Goal: Task Accomplishment & Management: Complete application form

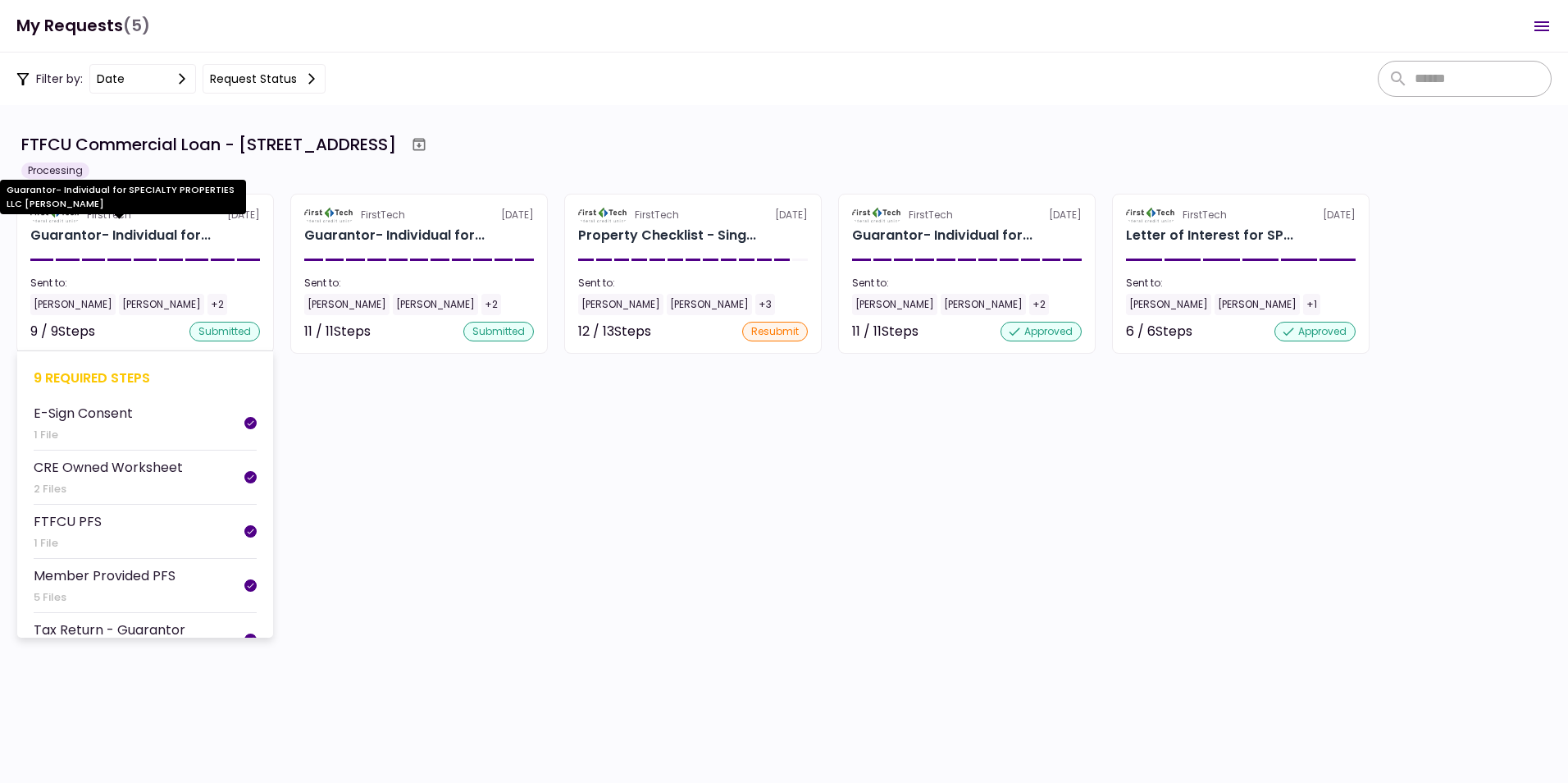
click at [76, 230] on div "Guarantor- Individual for..." at bounding box center [120, 235] width 180 height 20
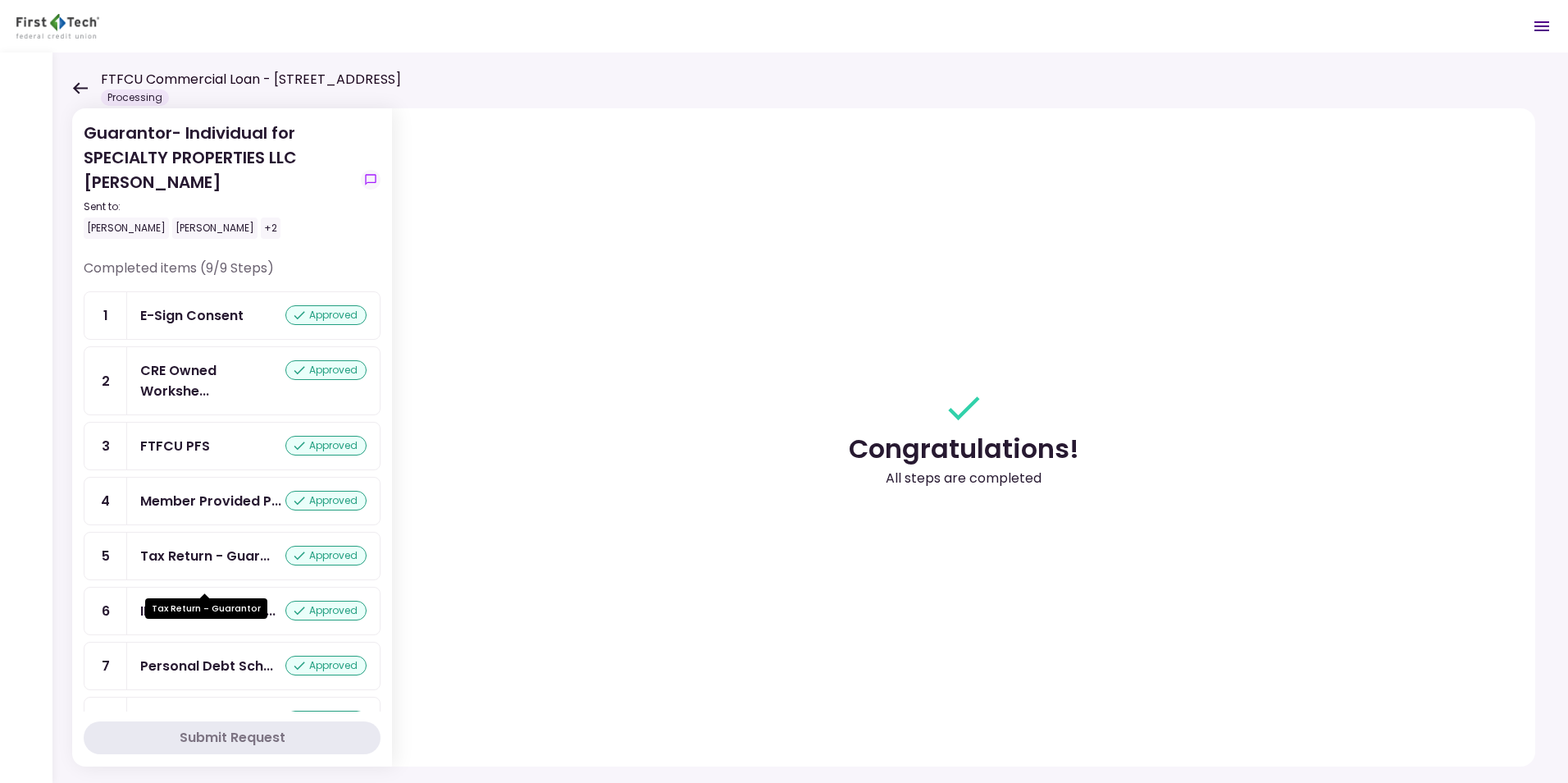
click at [166, 566] on div "Tax Return - Guar..." at bounding box center [205, 555] width 130 height 21
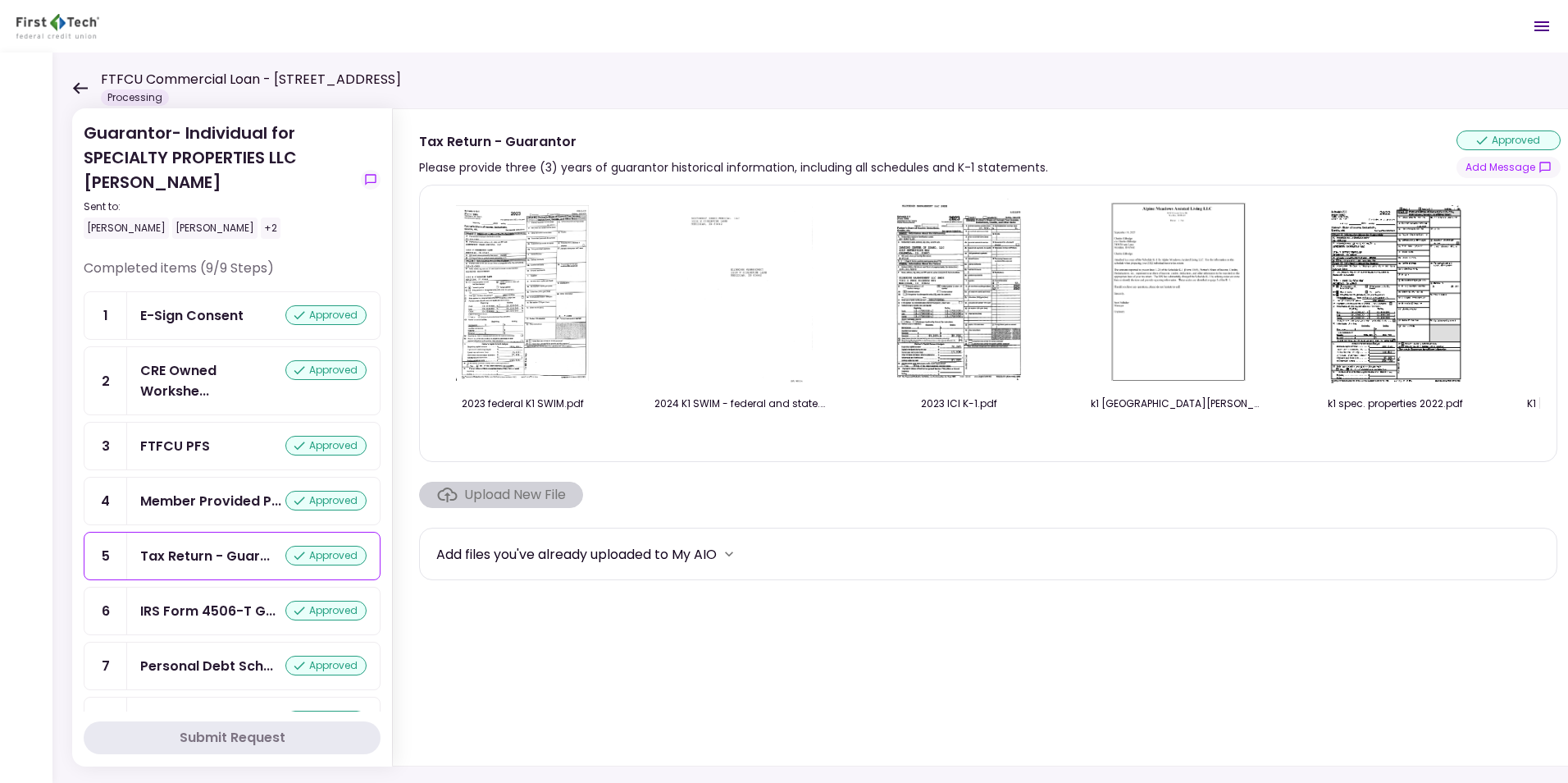
click at [77, 83] on icon at bounding box center [80, 88] width 16 height 12
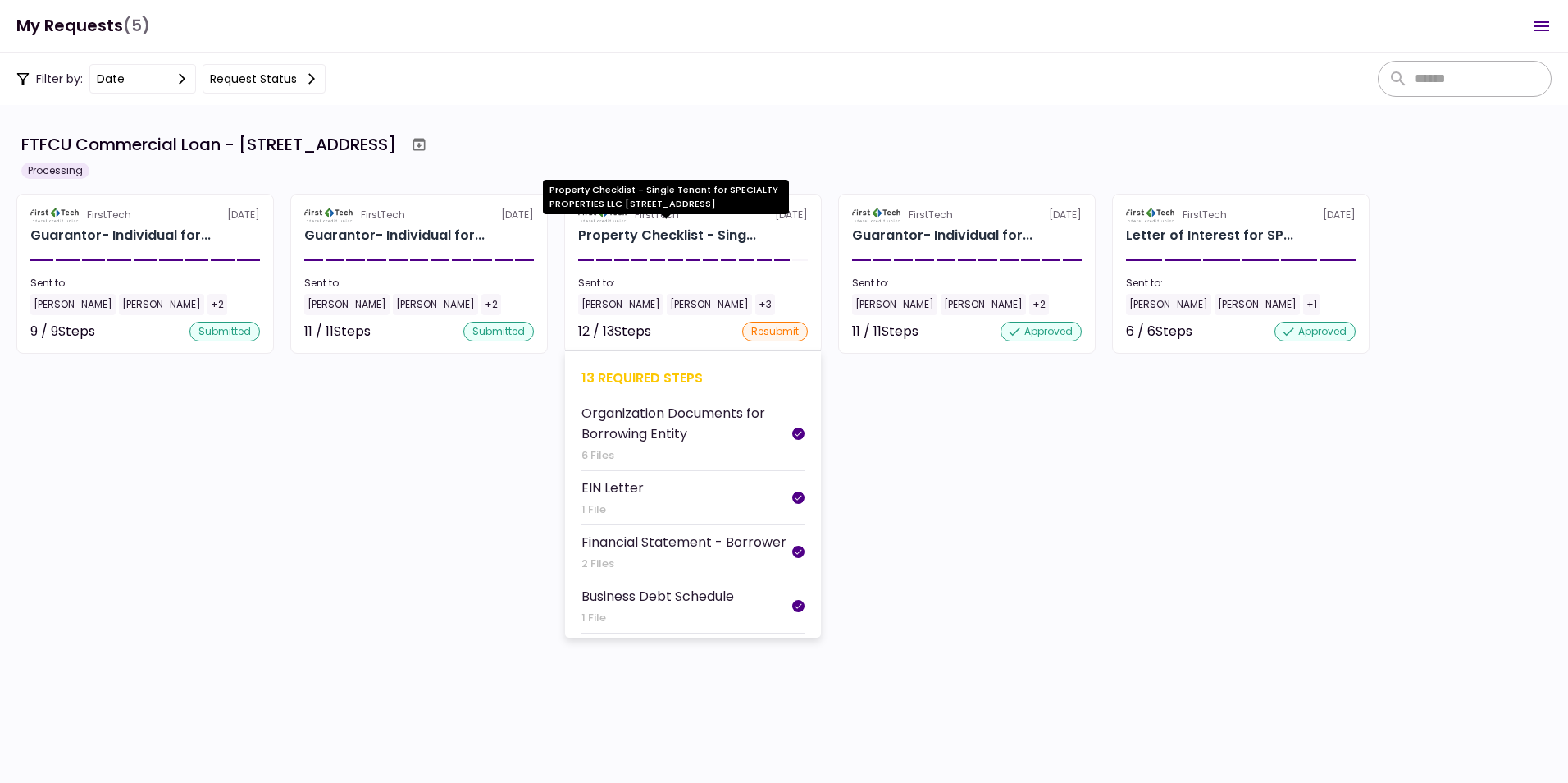
click at [641, 233] on div "Property Checklist - Sing..." at bounding box center [666, 235] width 178 height 20
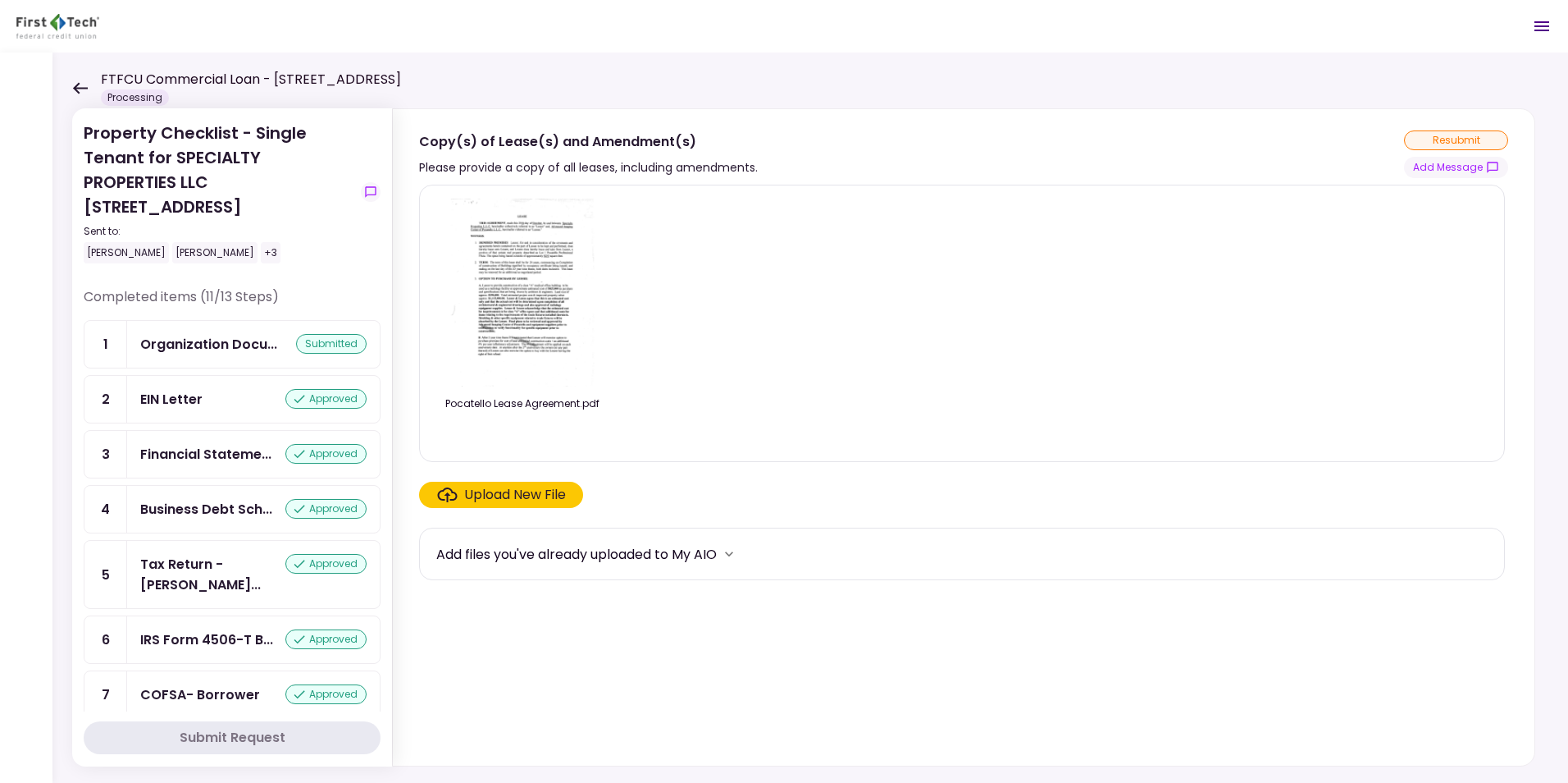
scroll to position [328, 0]
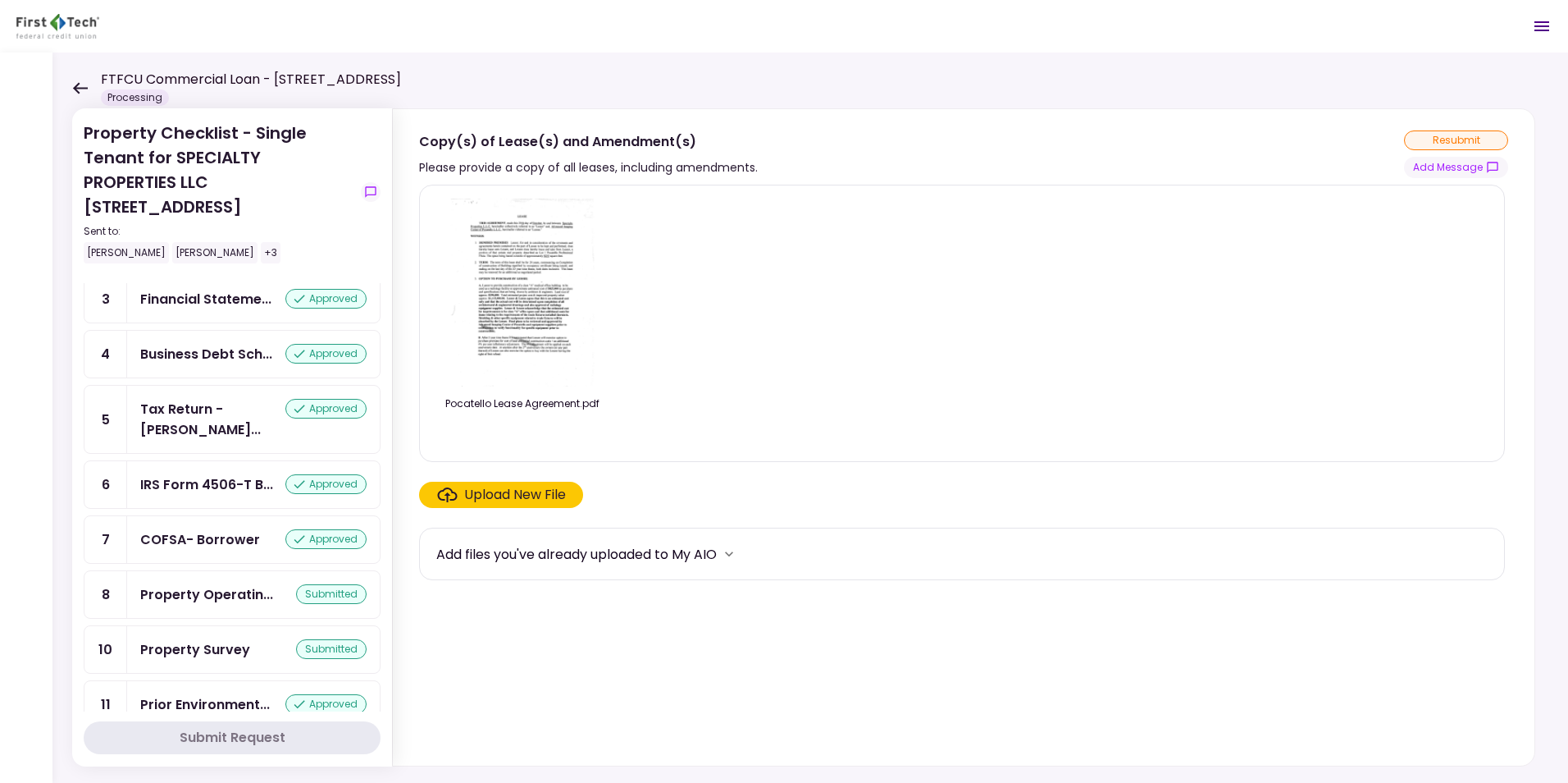
click at [80, 85] on icon at bounding box center [80, 88] width 16 height 12
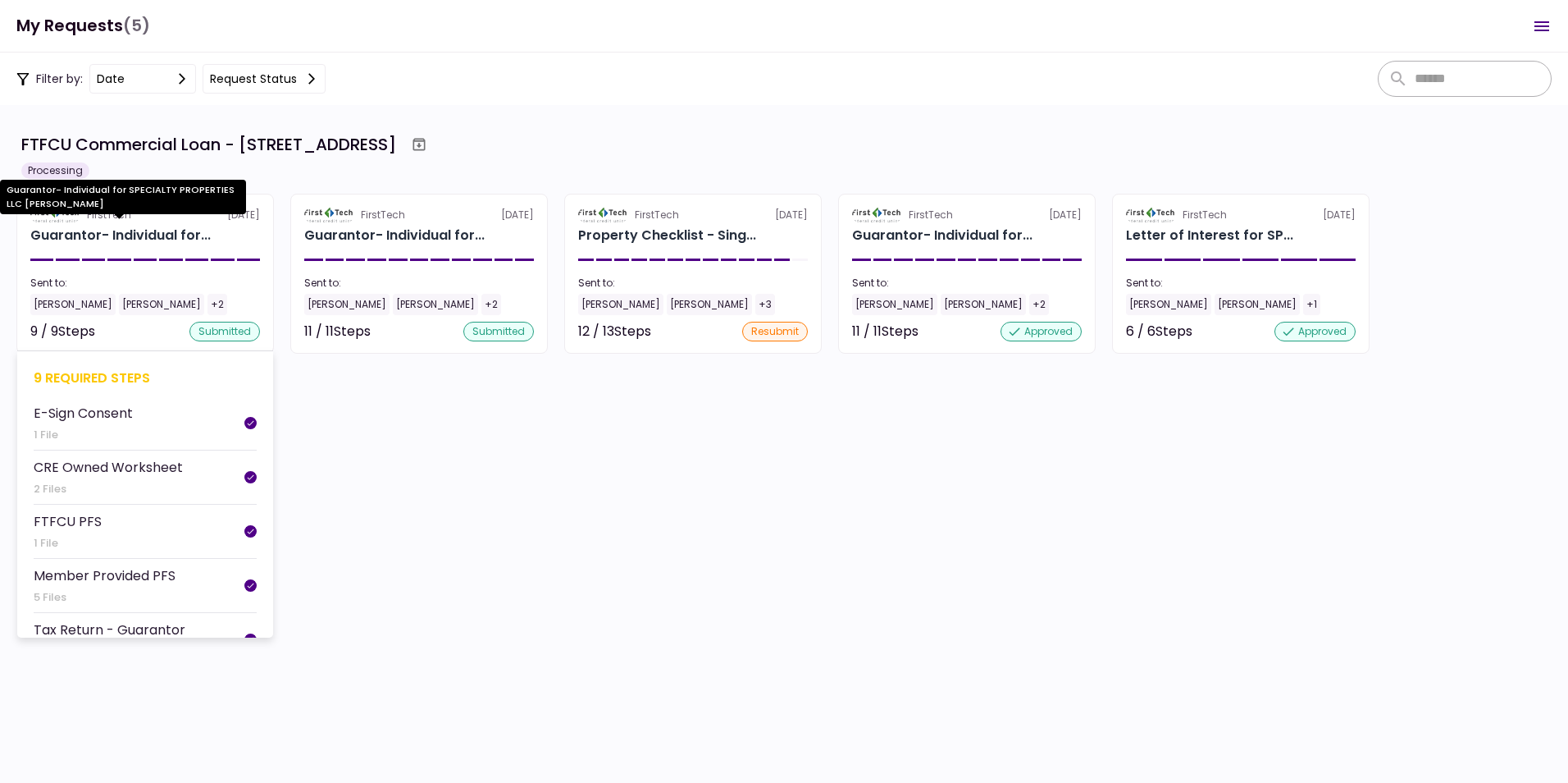
click at [81, 228] on div "Guarantor- Individual for..." at bounding box center [120, 235] width 180 height 20
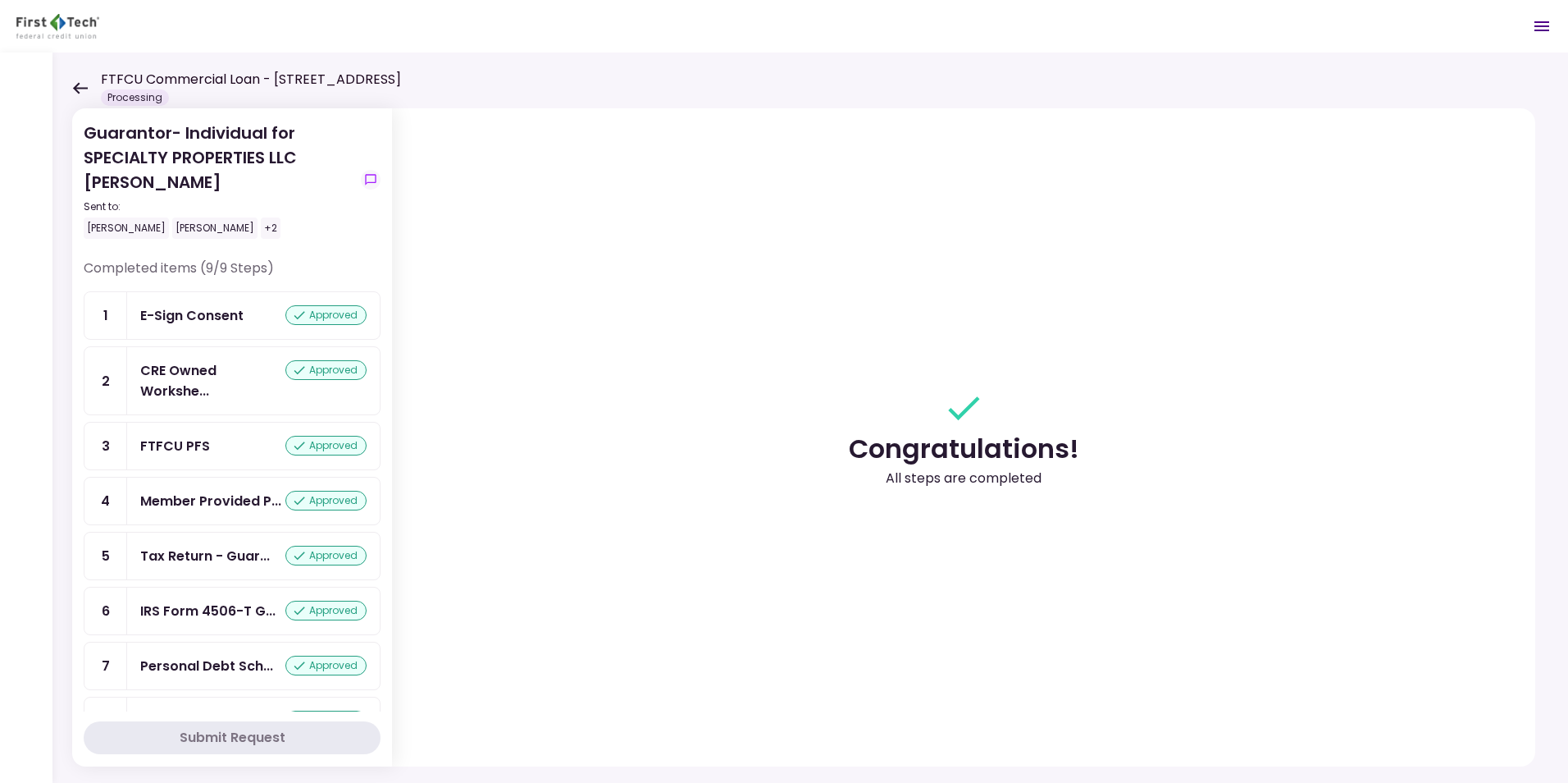
click at [78, 85] on icon at bounding box center [80, 88] width 15 height 12
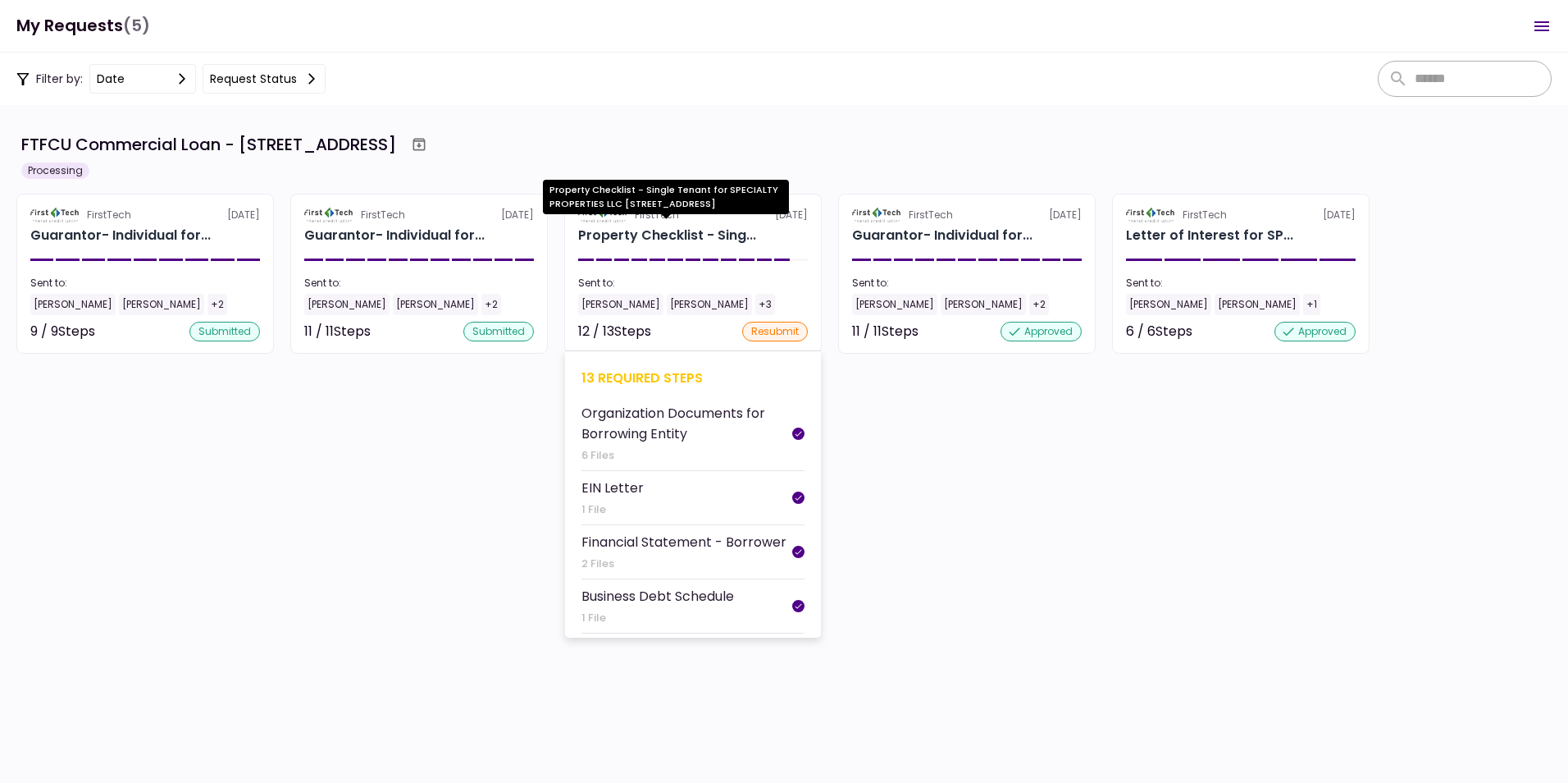
click at [625, 232] on div "Property Checklist - Sing..." at bounding box center [666, 235] width 178 height 20
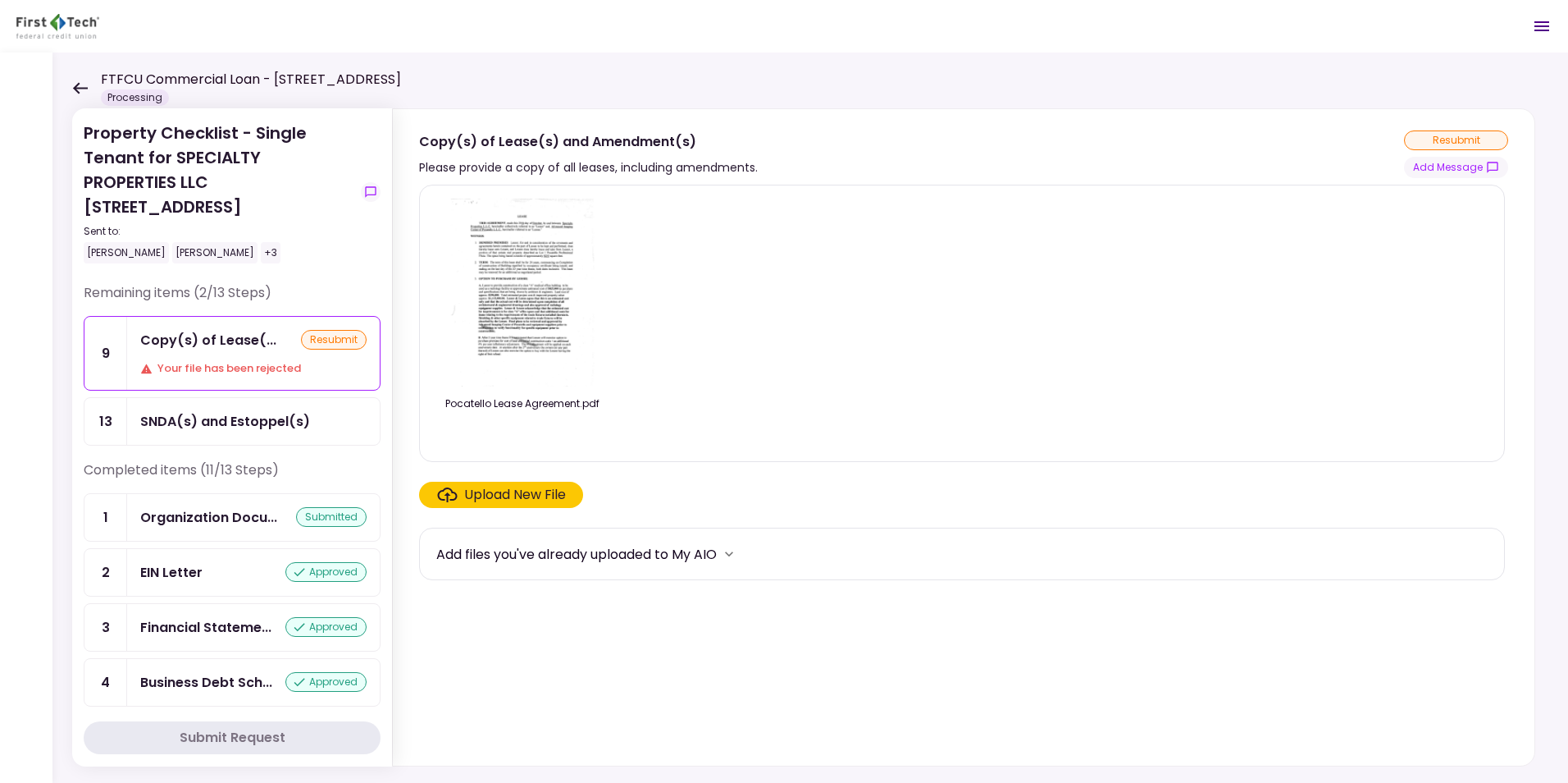
click at [77, 89] on icon at bounding box center [80, 88] width 15 height 12
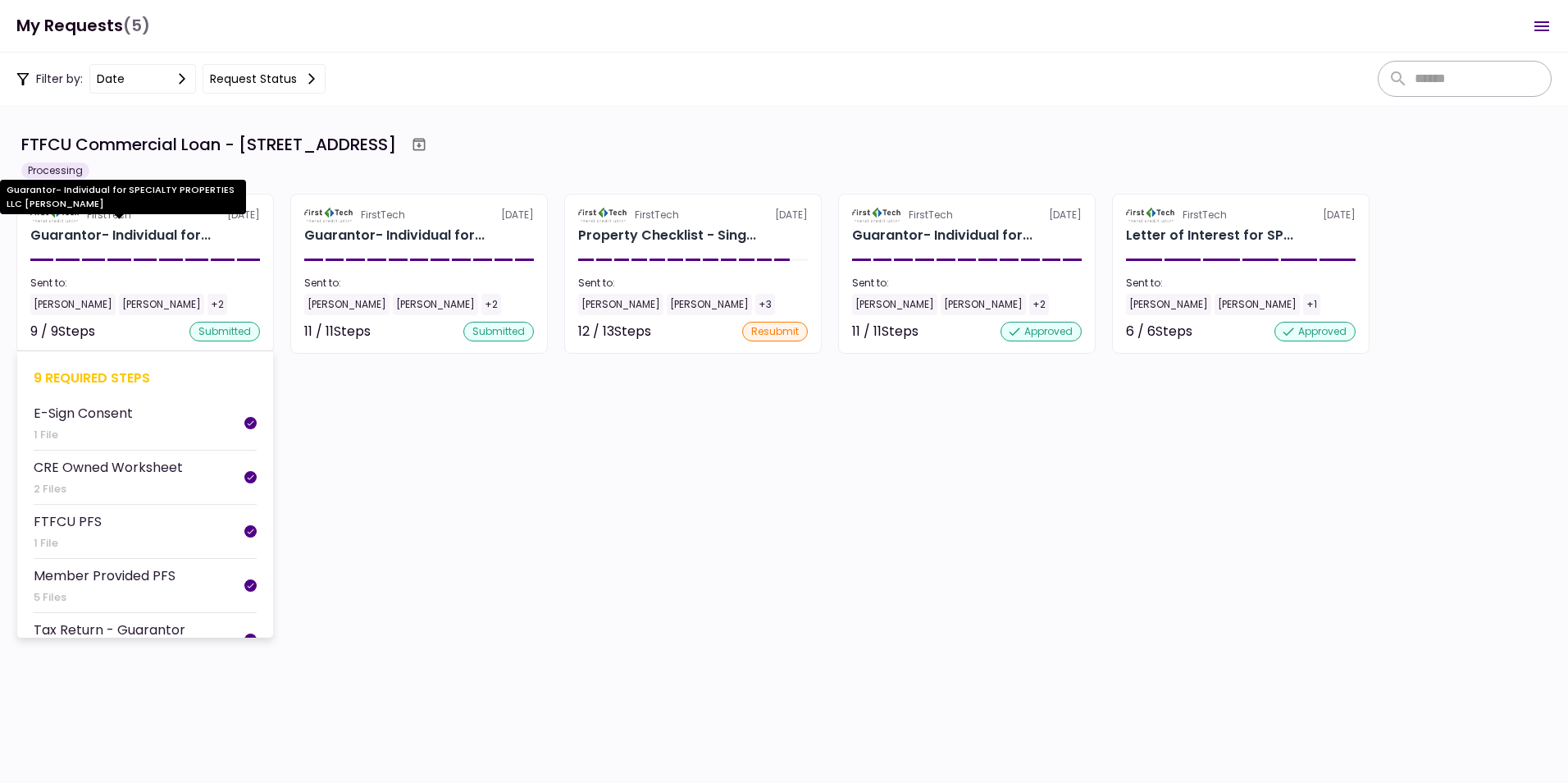
click at [84, 230] on div "Guarantor- Individual for..." at bounding box center [120, 235] width 180 height 20
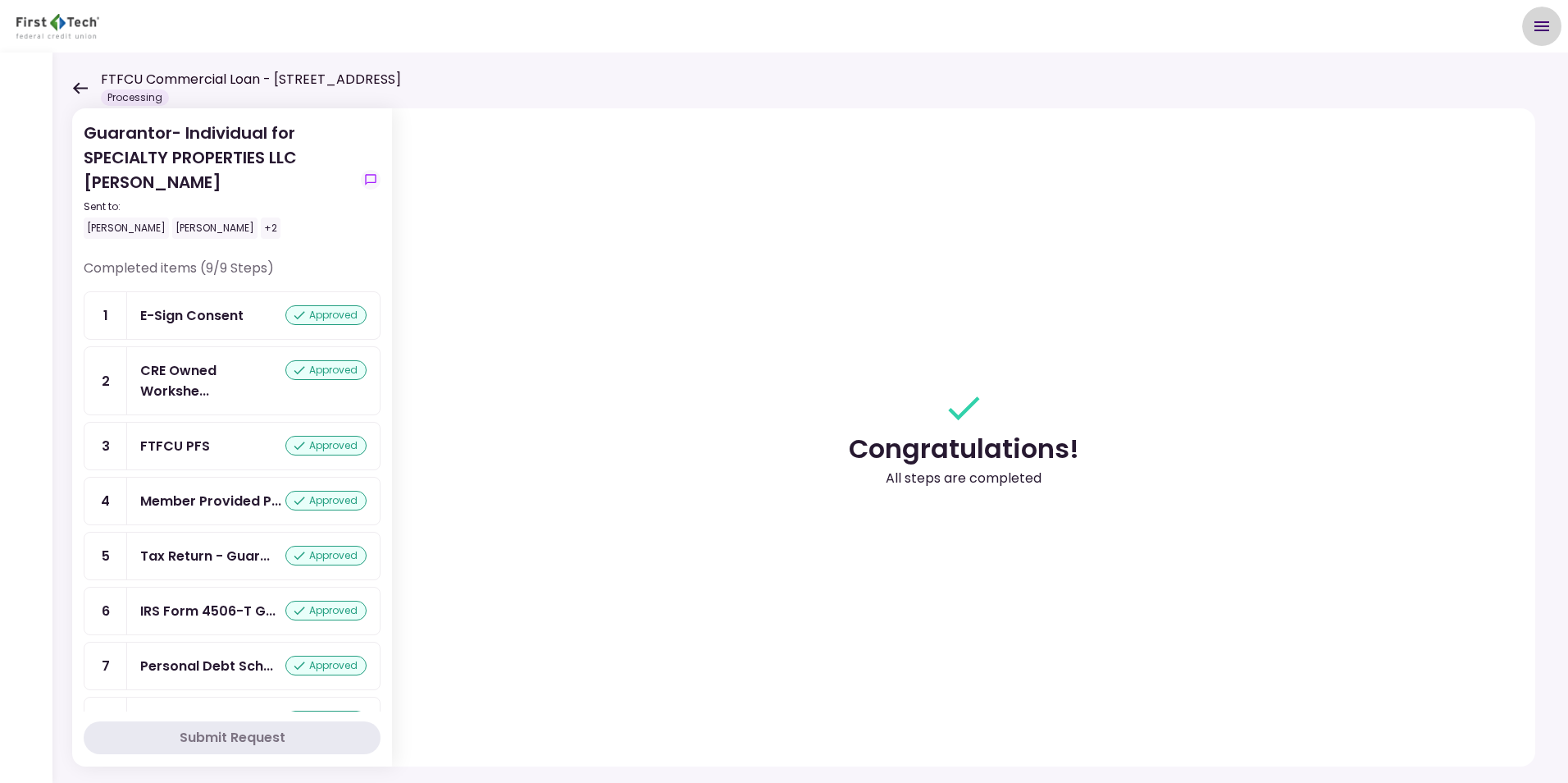
click at [1535, 26] on icon "Open menu" at bounding box center [1541, 27] width 20 height 20
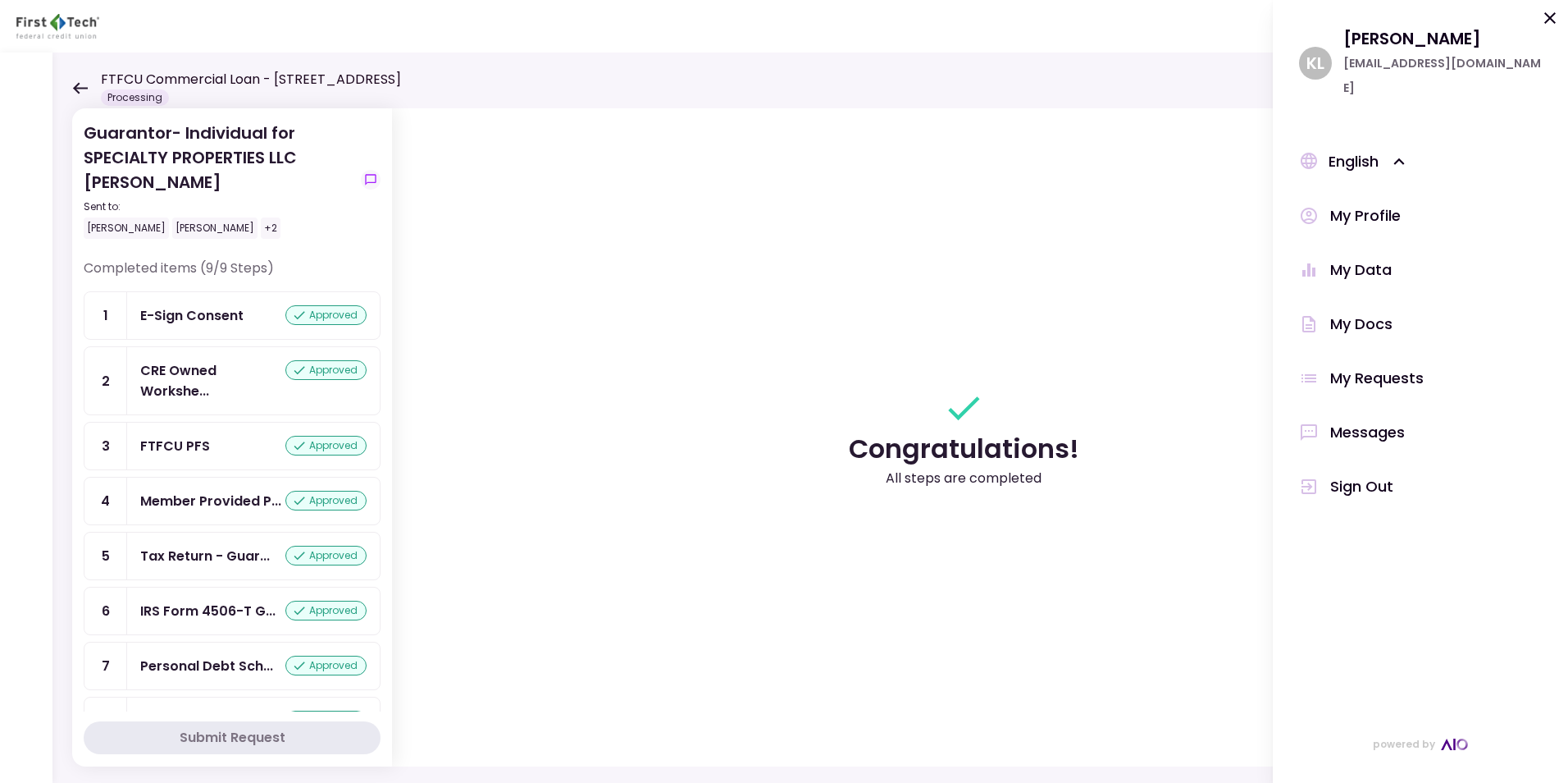
click at [1372, 312] on div "My Docs" at bounding box center [1360, 324] width 62 height 25
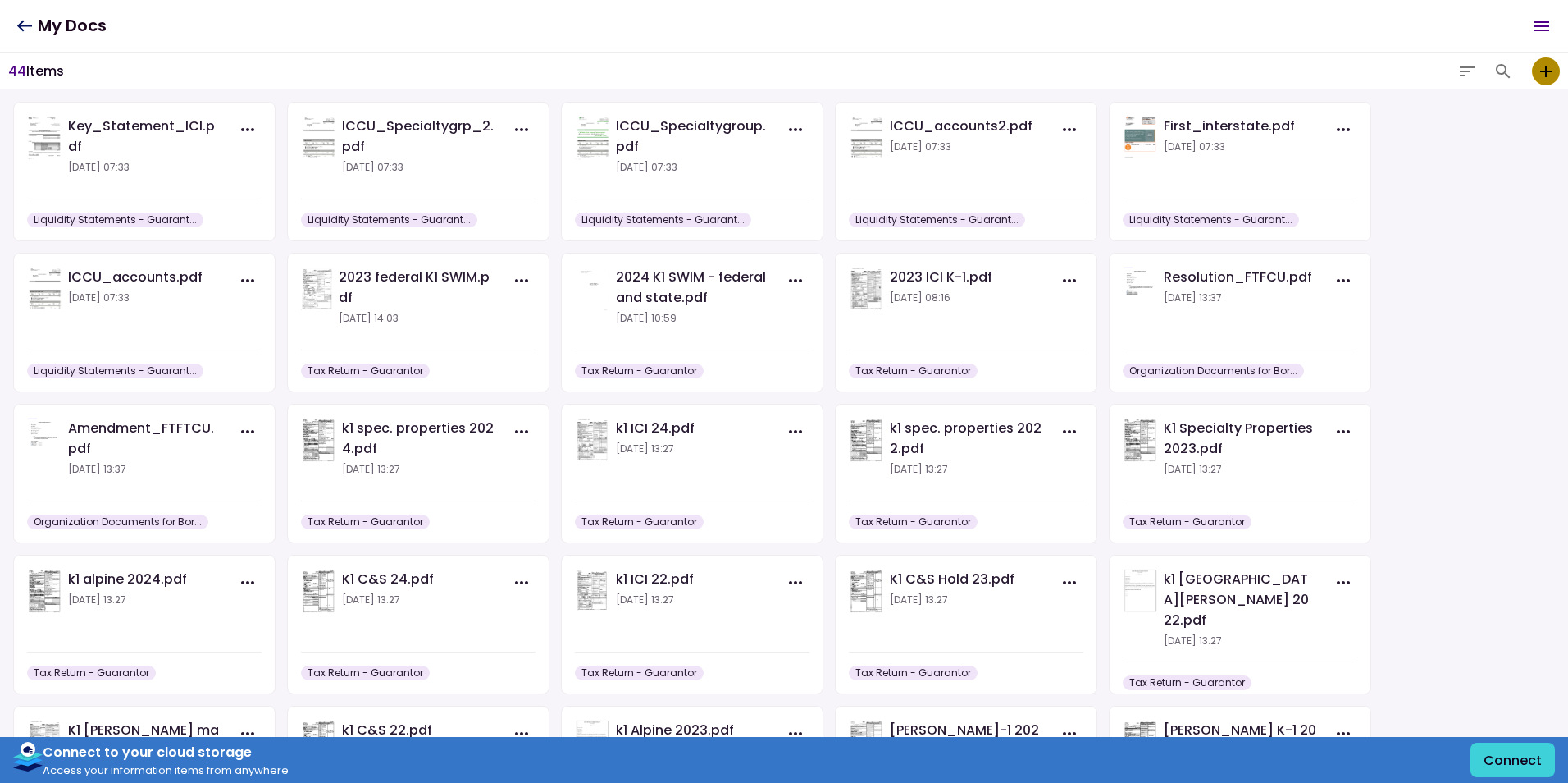
click at [1546, 74] on icon "add to my vault" at bounding box center [1545, 72] width 12 height 12
click at [0, 0] on input "add to my vault" at bounding box center [0, 0] width 0 height 0
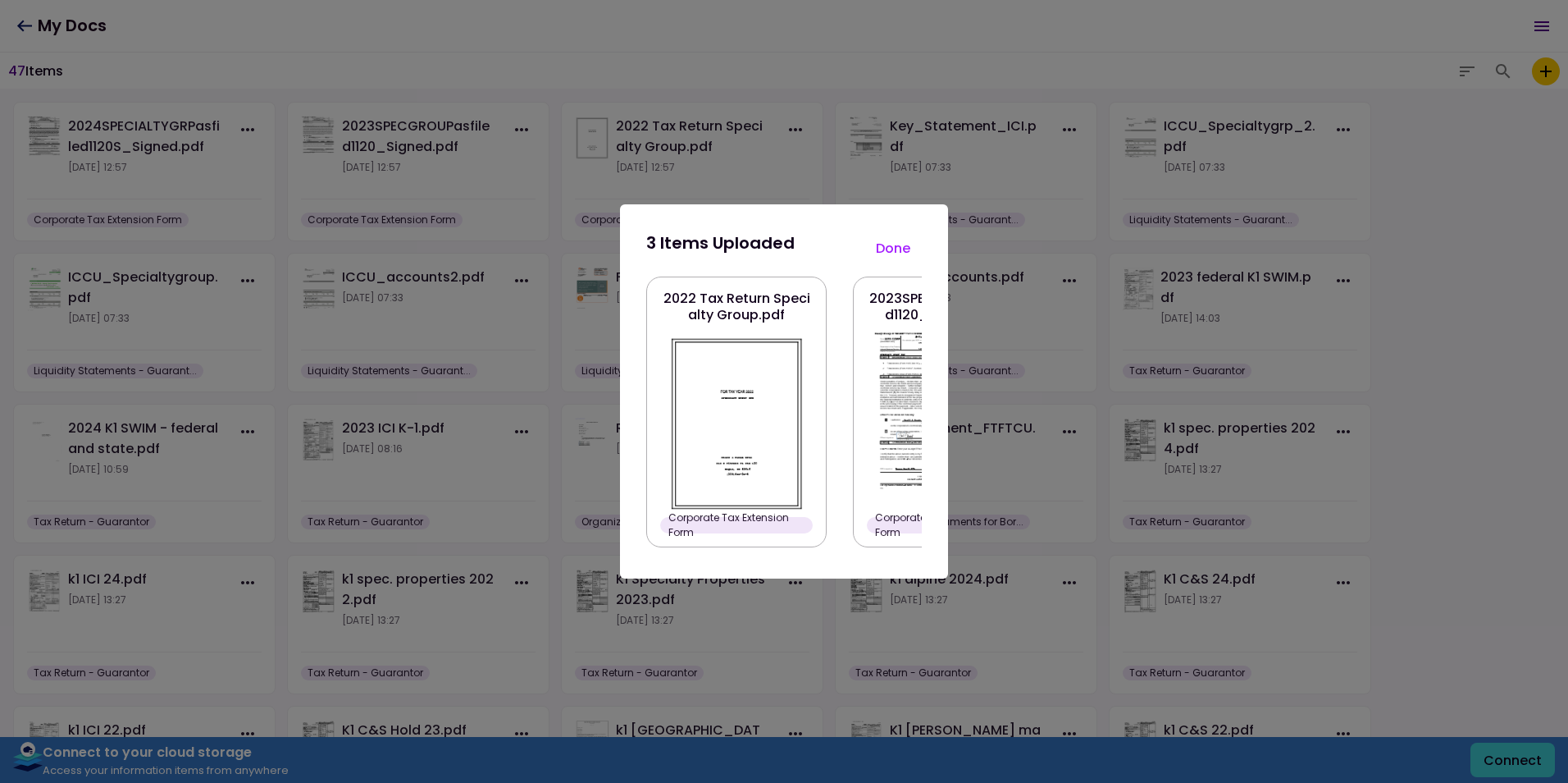
click at [891, 247] on button "Done" at bounding box center [893, 247] width 57 height 34
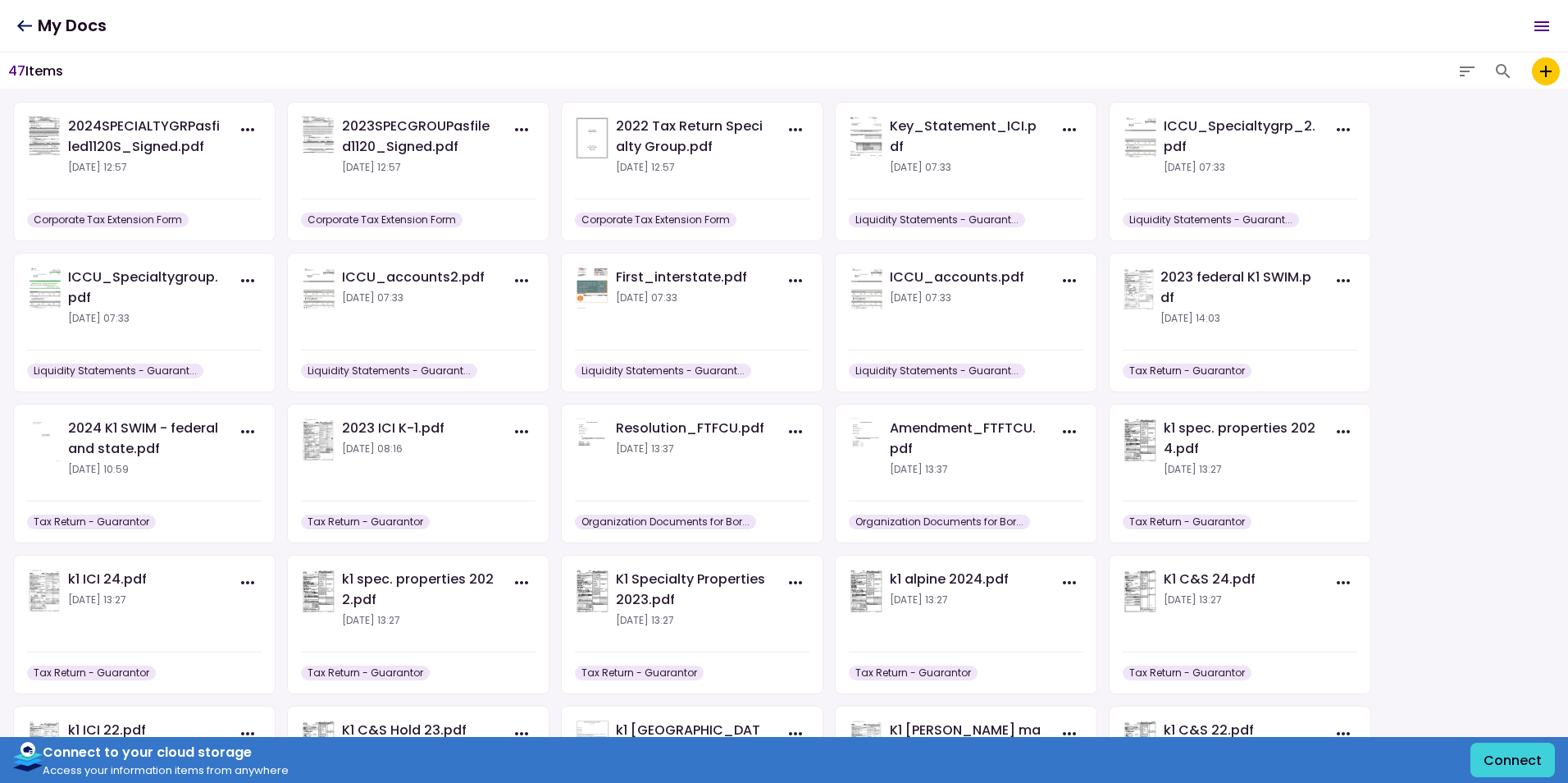
click at [25, 23] on icon at bounding box center [25, 26] width 16 height 12
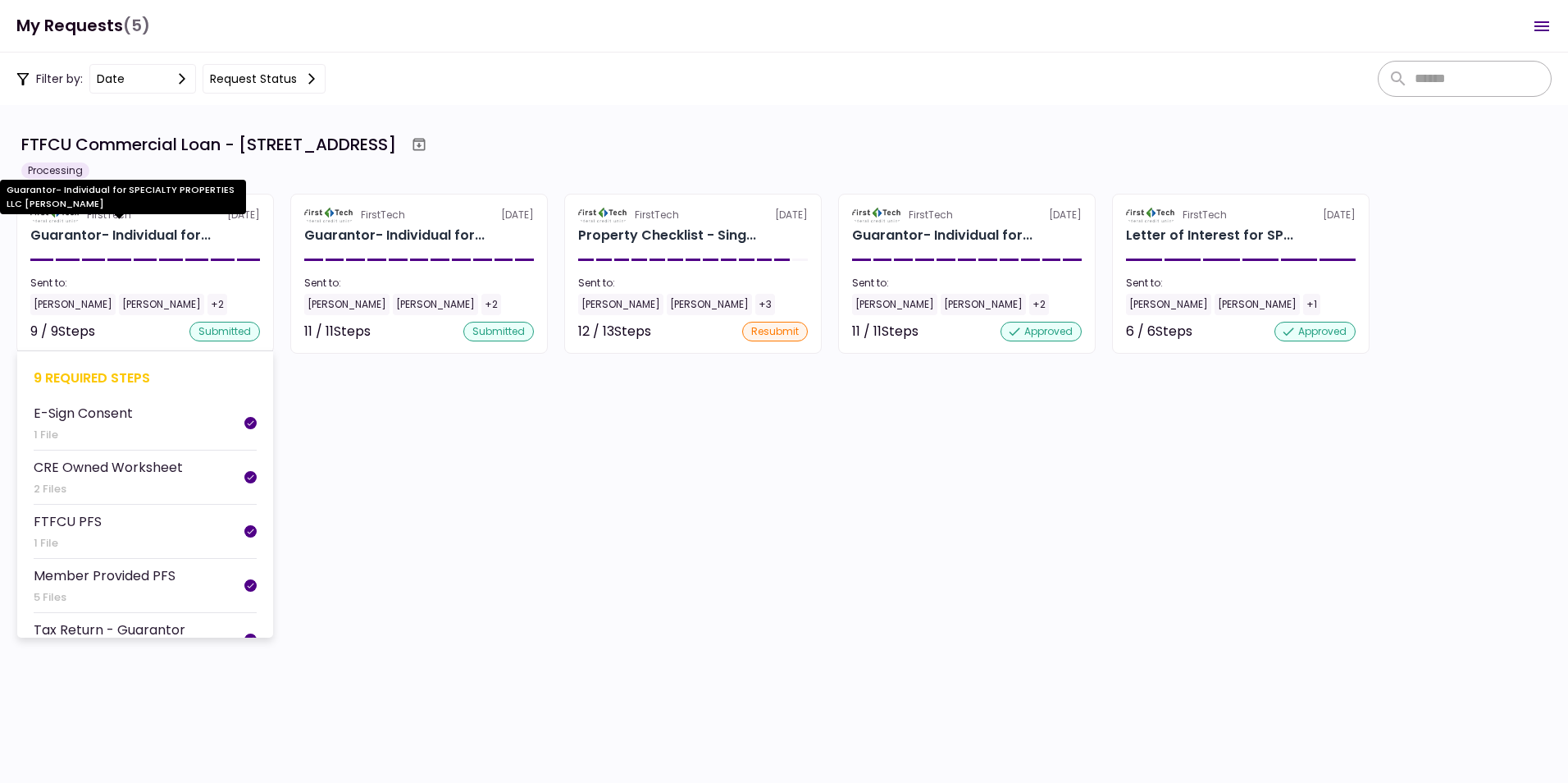
click at [105, 233] on div "Guarantor- Individual for..." at bounding box center [120, 235] width 180 height 20
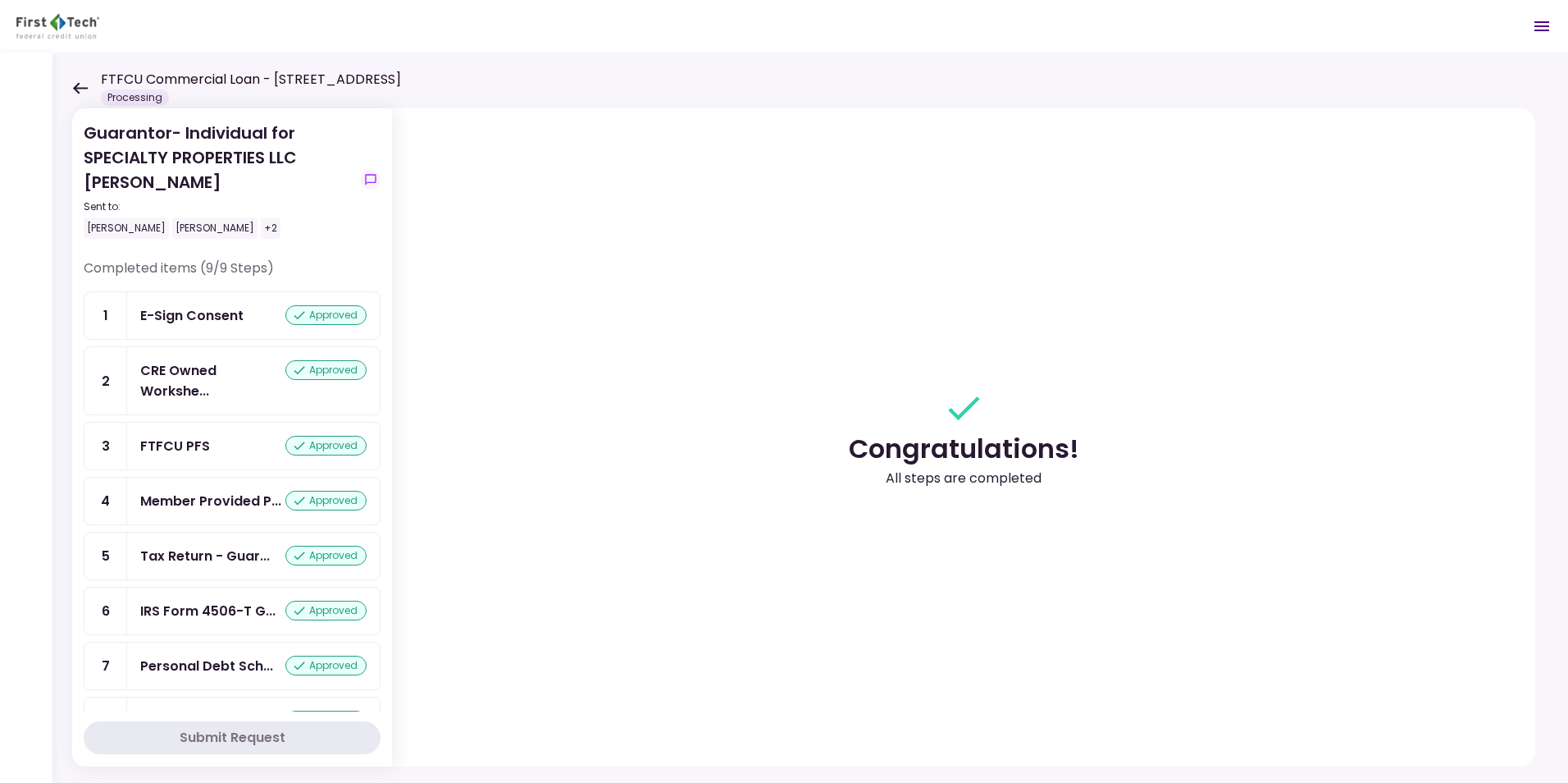
click at [1546, 22] on icon "Open menu" at bounding box center [1541, 27] width 15 height 10
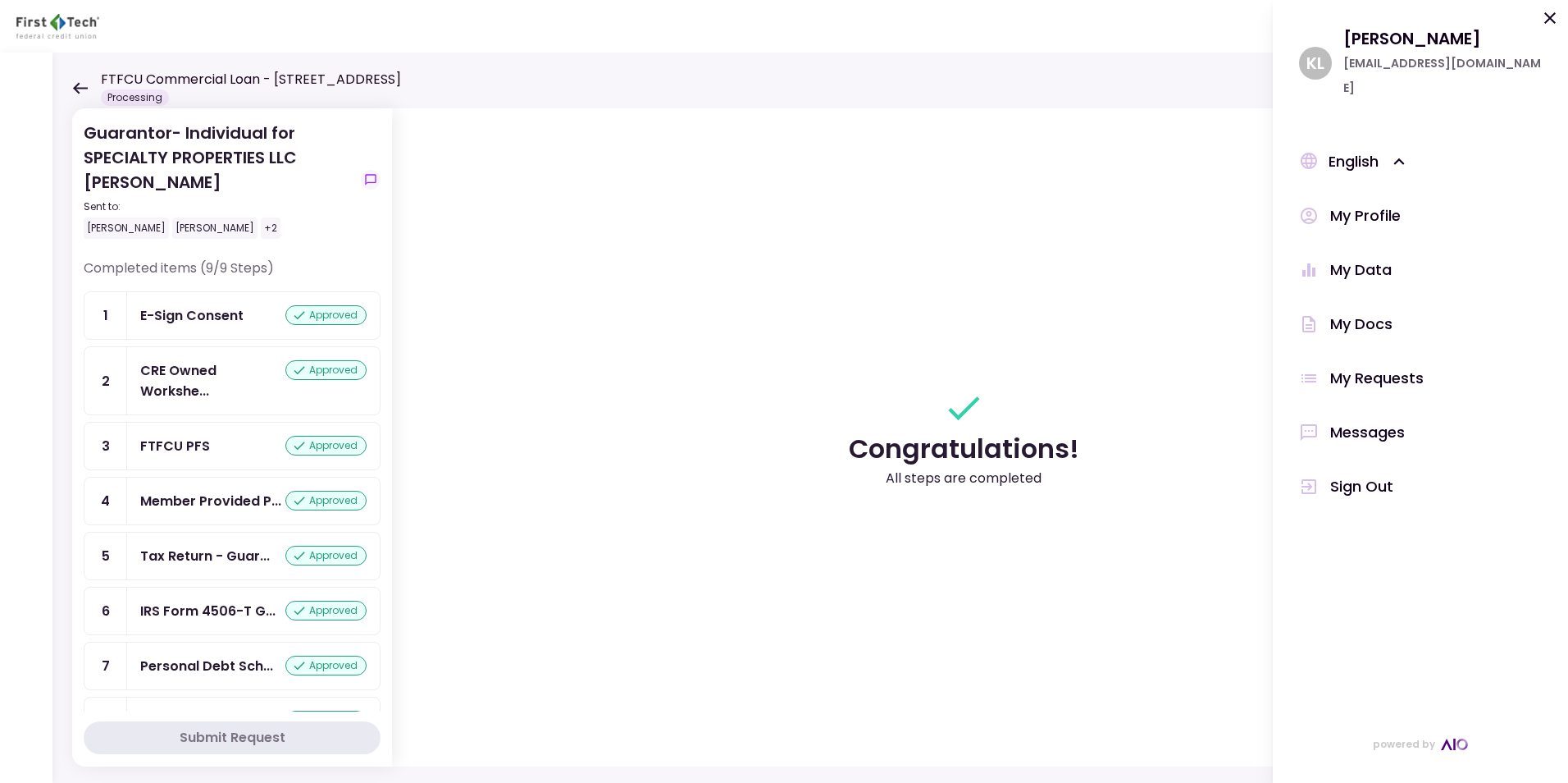
click at [1375, 312] on div "My Docs" at bounding box center [1360, 324] width 62 height 25
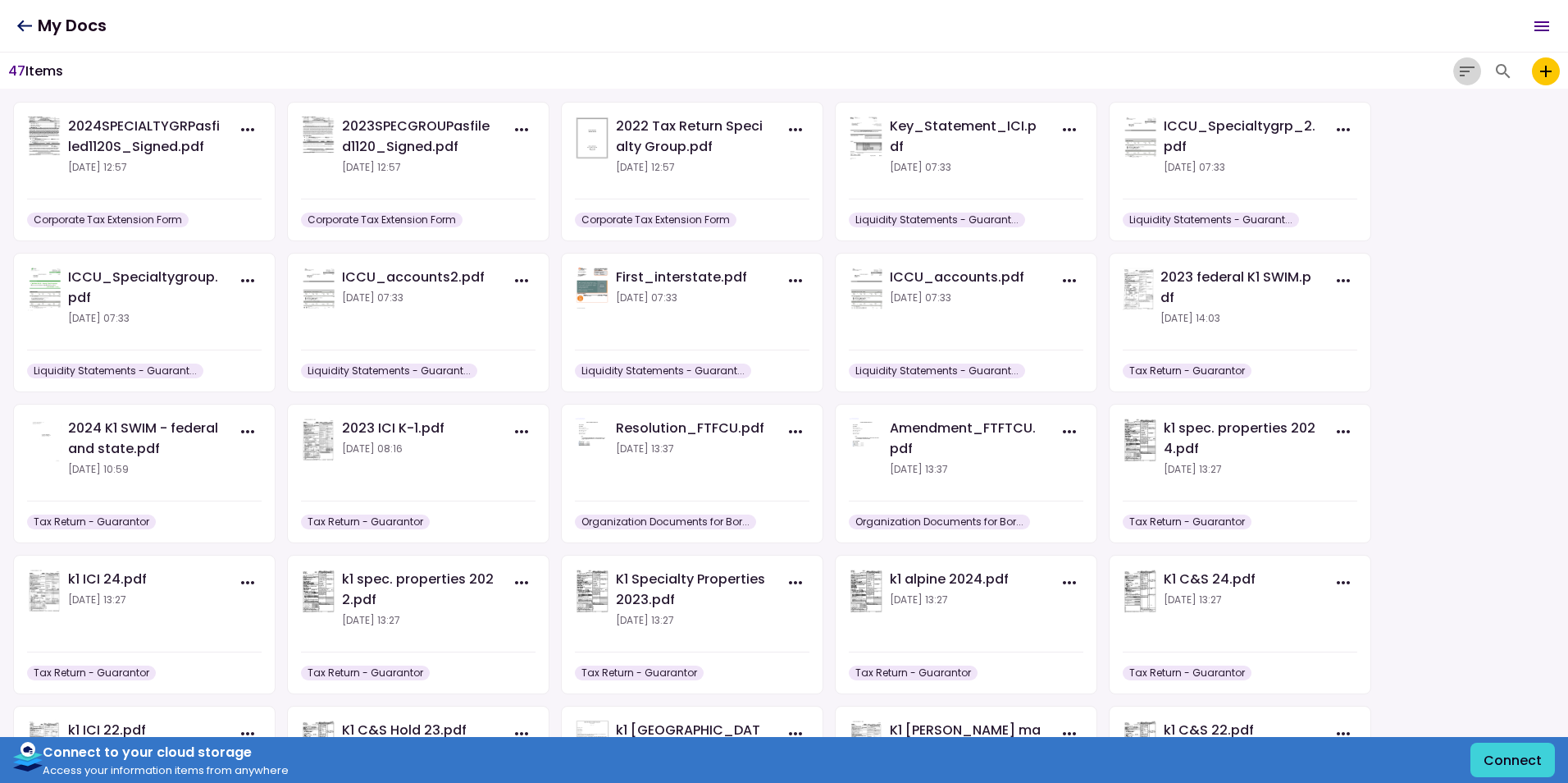
click at [1466, 67] on icon "button" at bounding box center [1467, 71] width 15 height 10
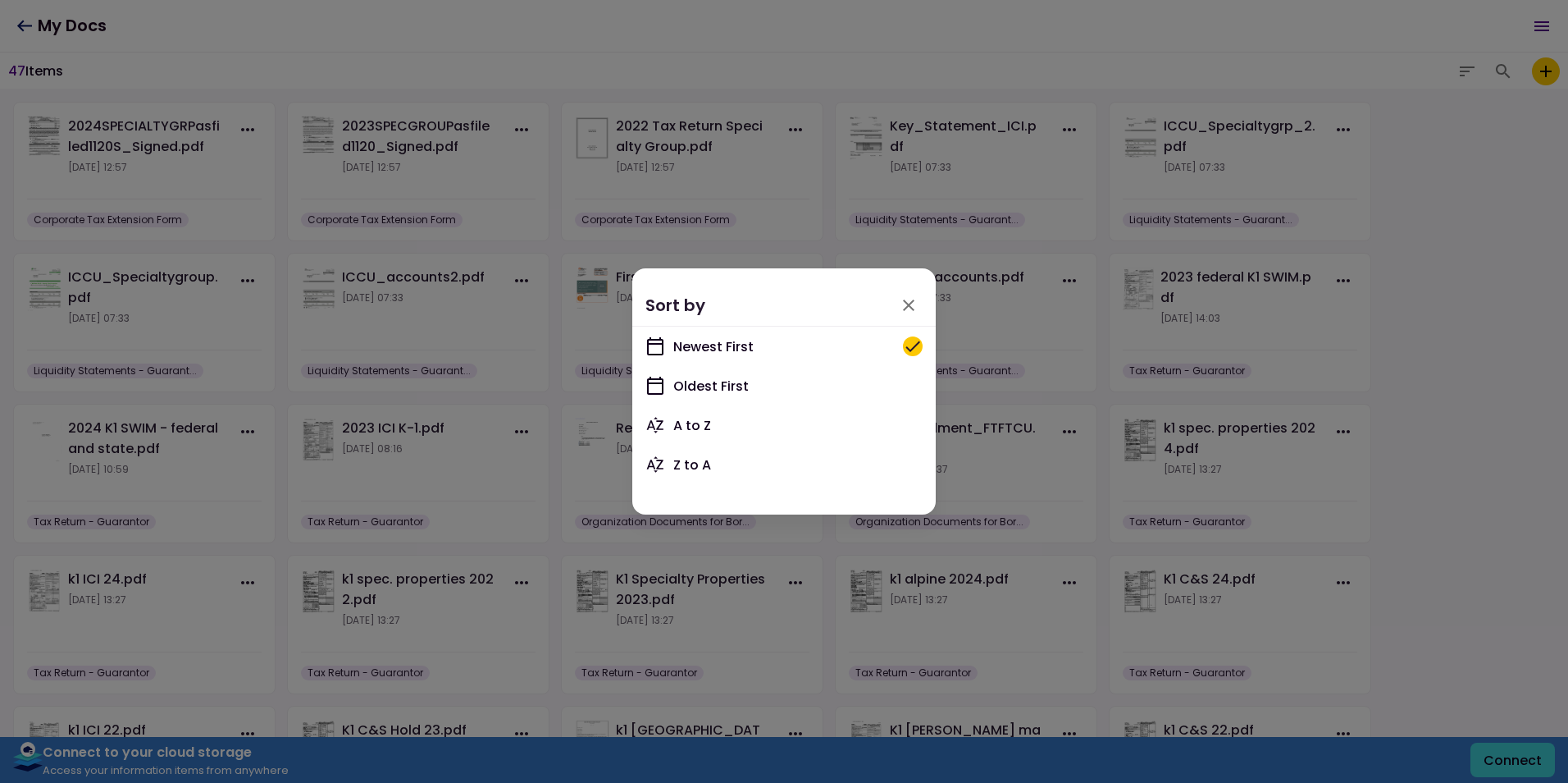
click at [906, 302] on icon "button" at bounding box center [909, 305] width 12 height 12
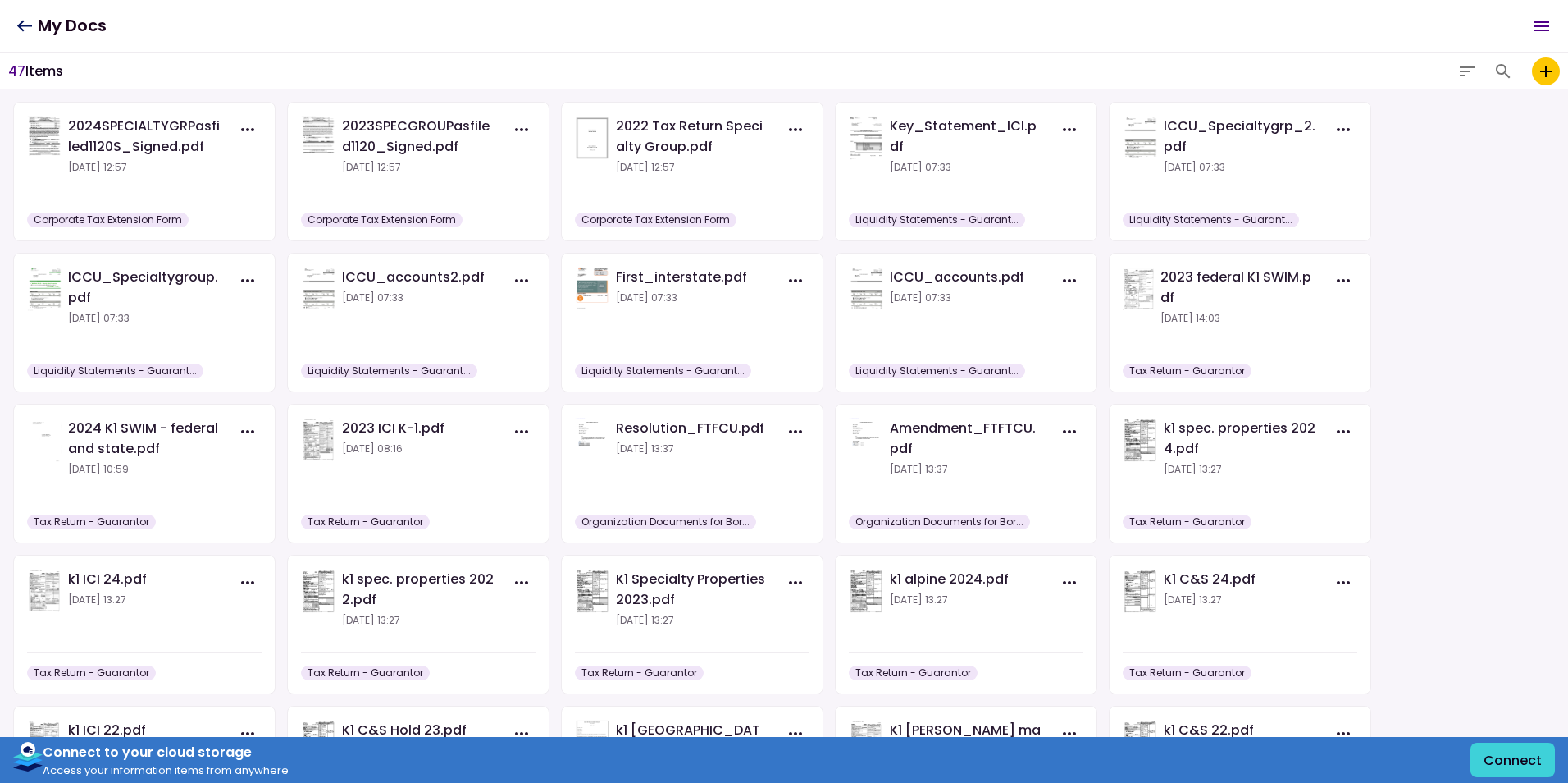
click at [22, 22] on icon at bounding box center [24, 26] width 15 height 12
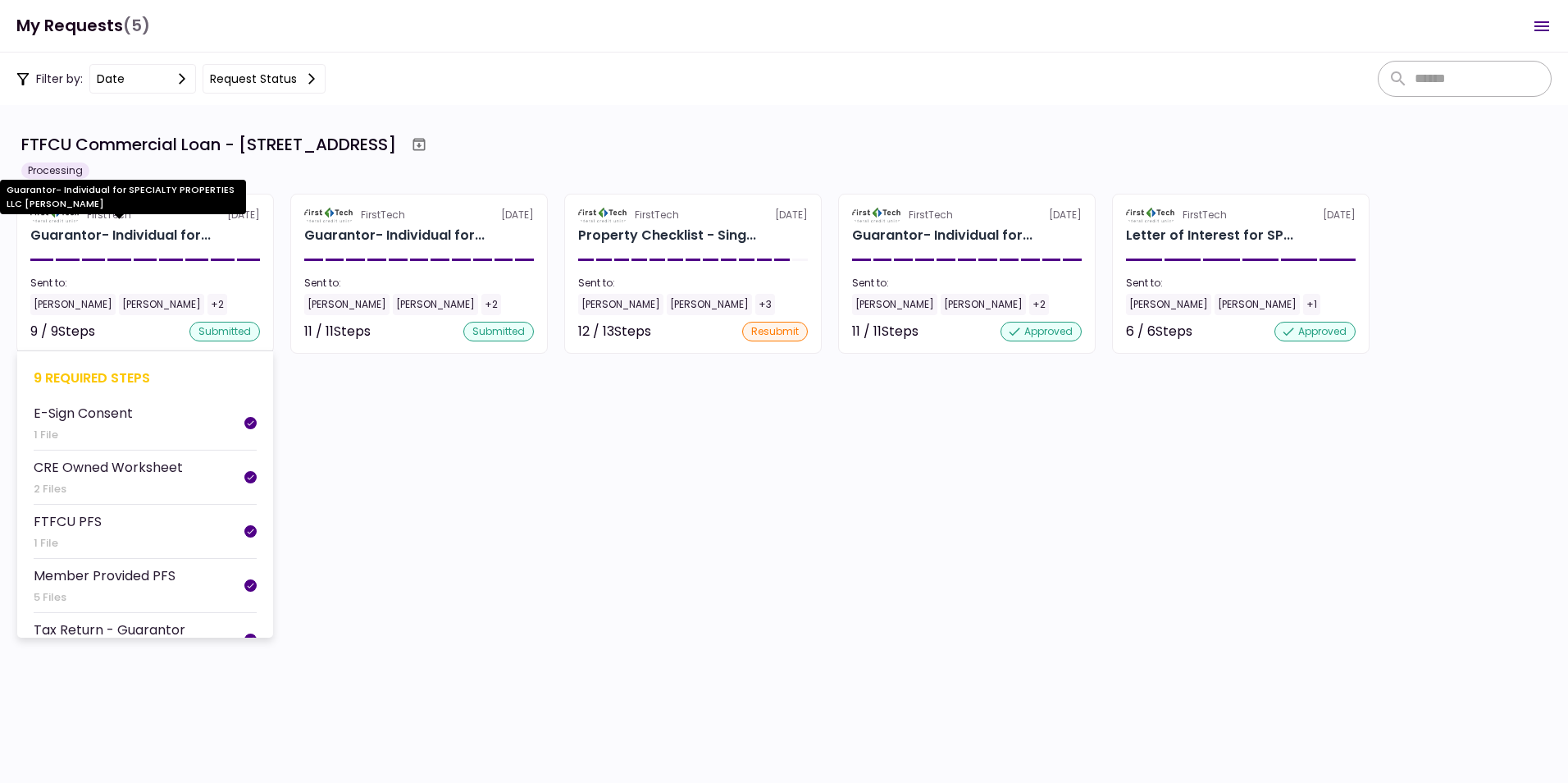
click at [75, 226] on div "Guarantor- Individual for..." at bounding box center [120, 235] width 180 height 20
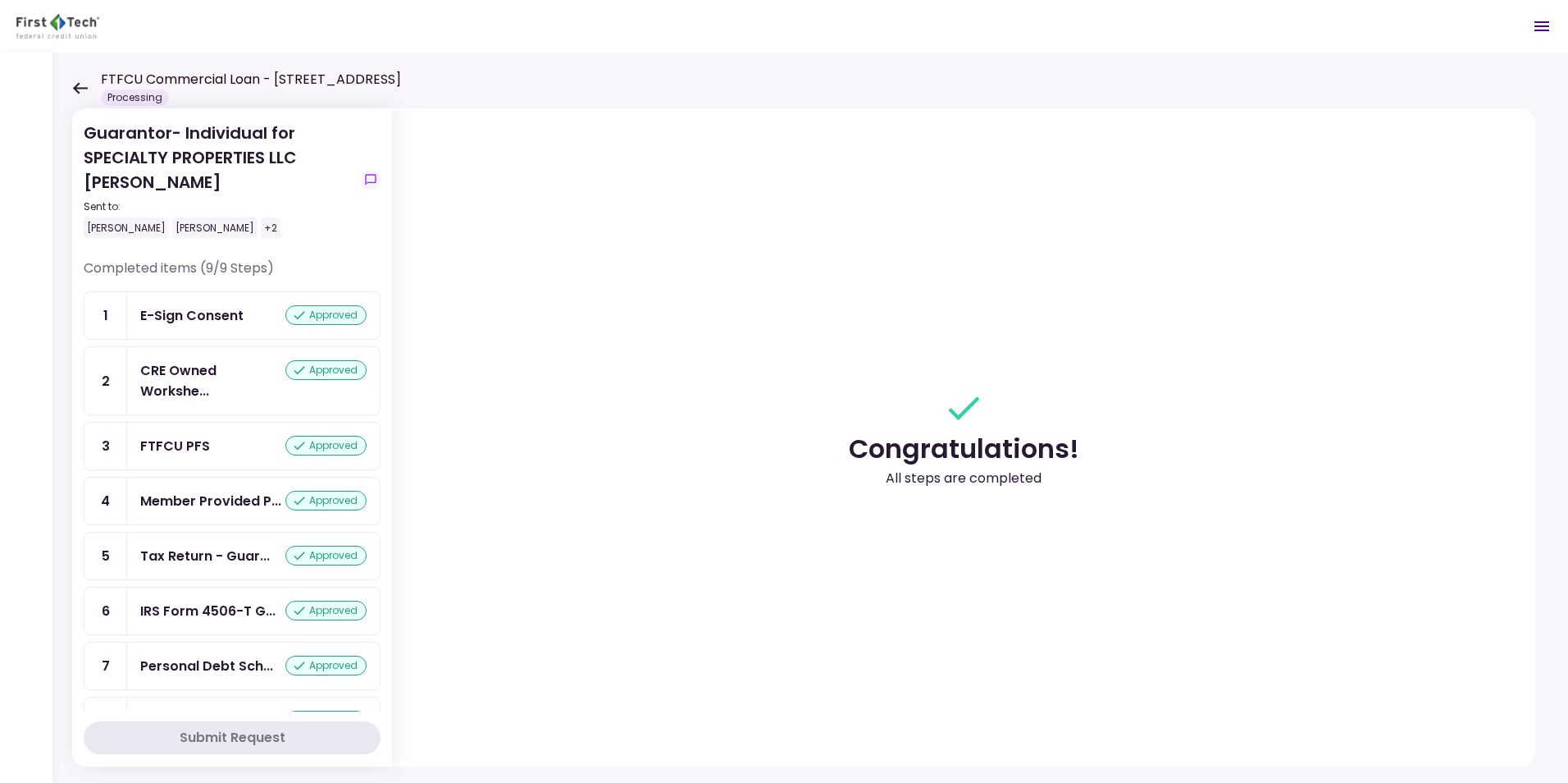
click at [81, 82] on icon at bounding box center [80, 88] width 16 height 12
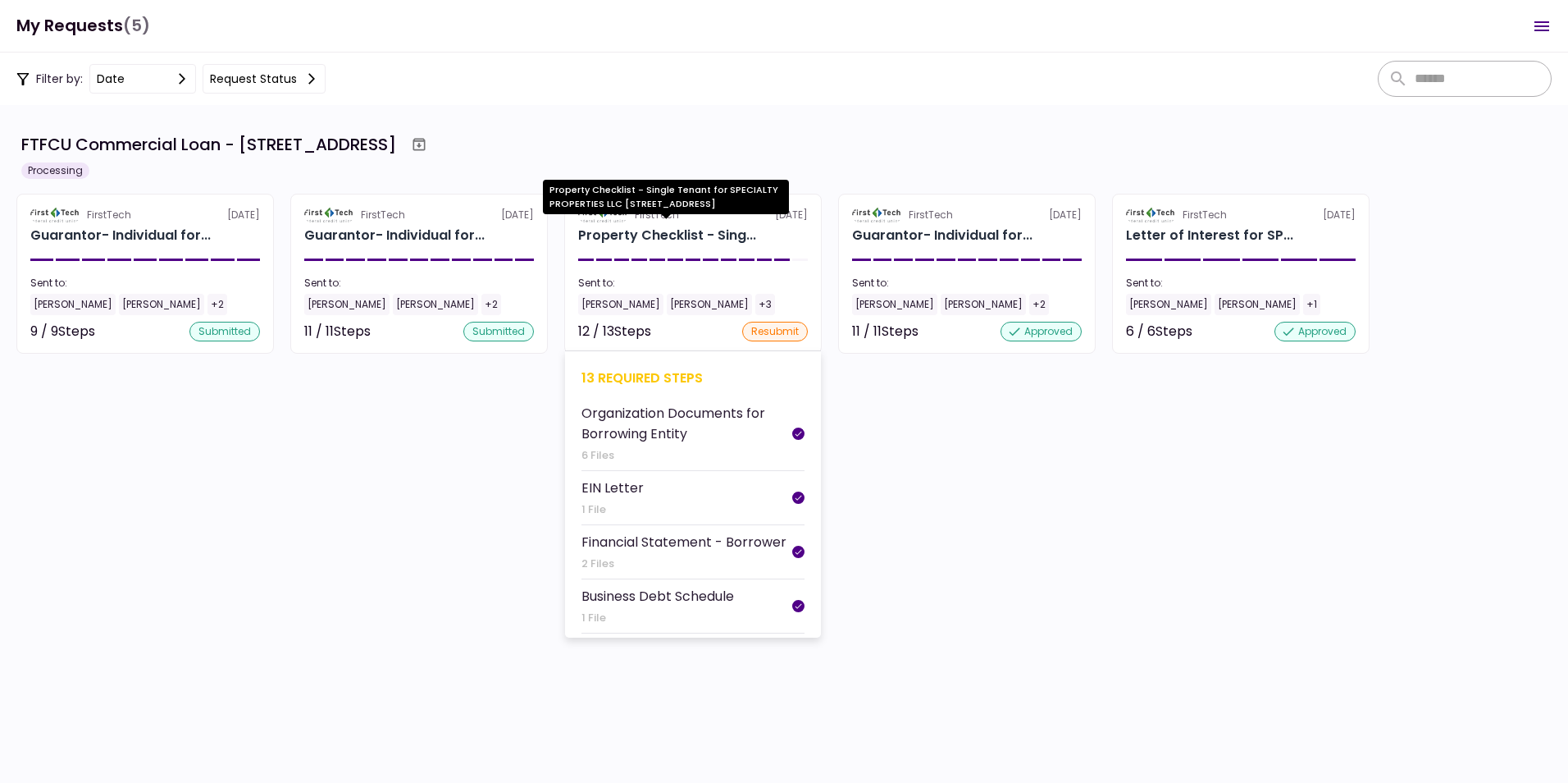
click at [655, 235] on div "Property Checklist - Sing..." at bounding box center [666, 235] width 178 height 20
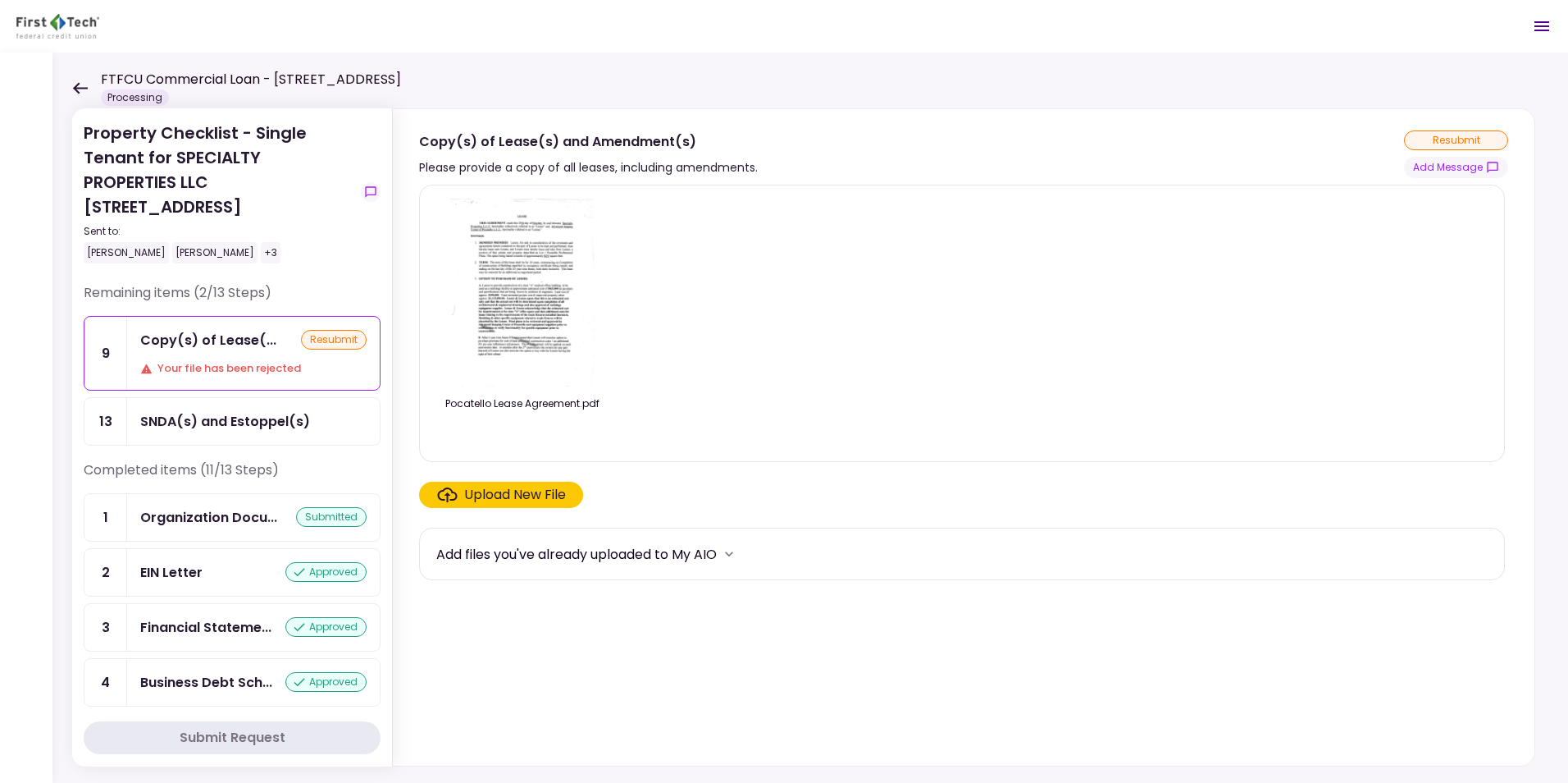
click at [80, 86] on icon at bounding box center [80, 88] width 16 height 12
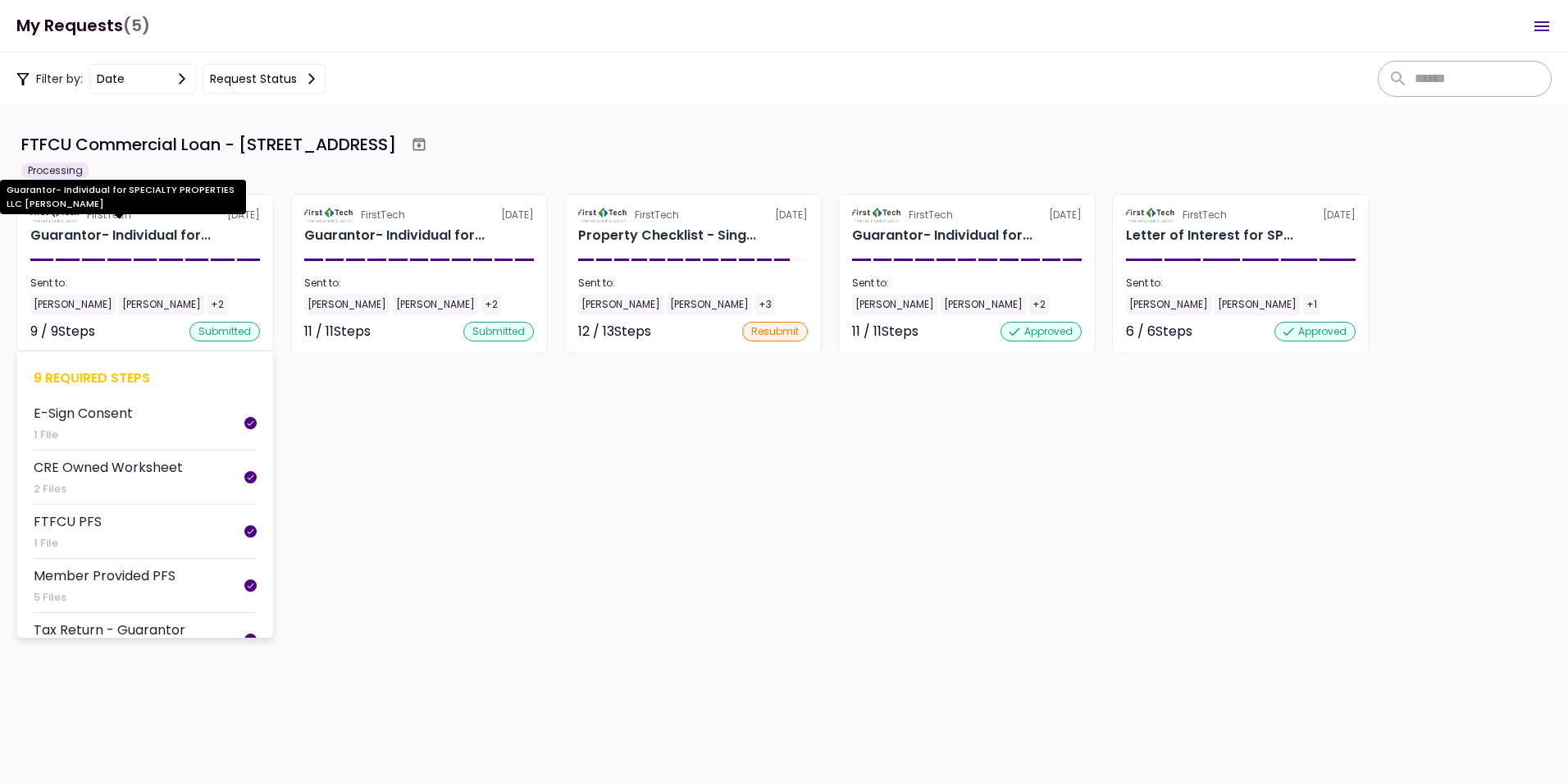
click at [82, 233] on div "Guarantor- Individual for..." at bounding box center [120, 235] width 180 height 20
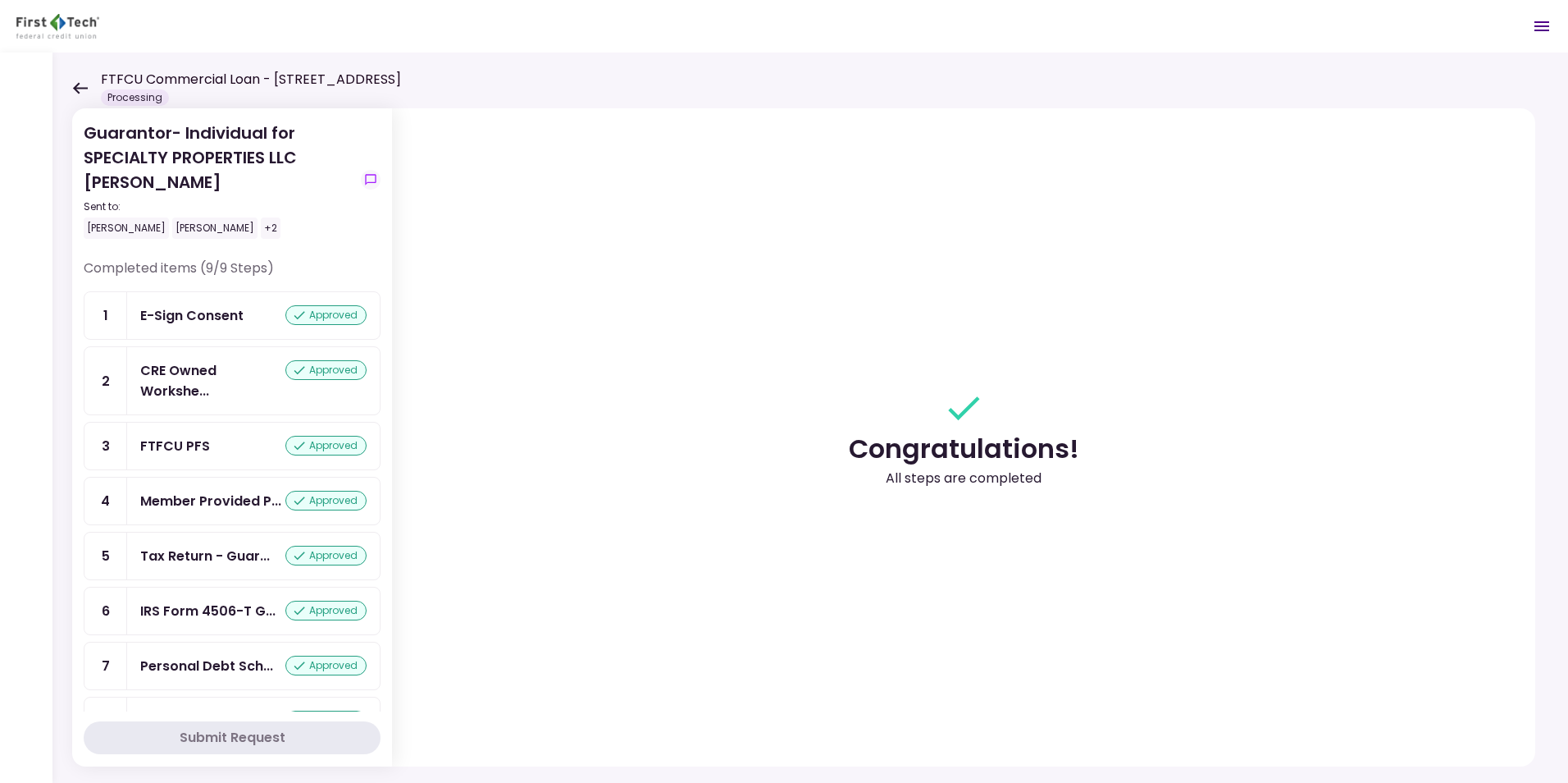
click at [77, 87] on icon at bounding box center [80, 88] width 15 height 12
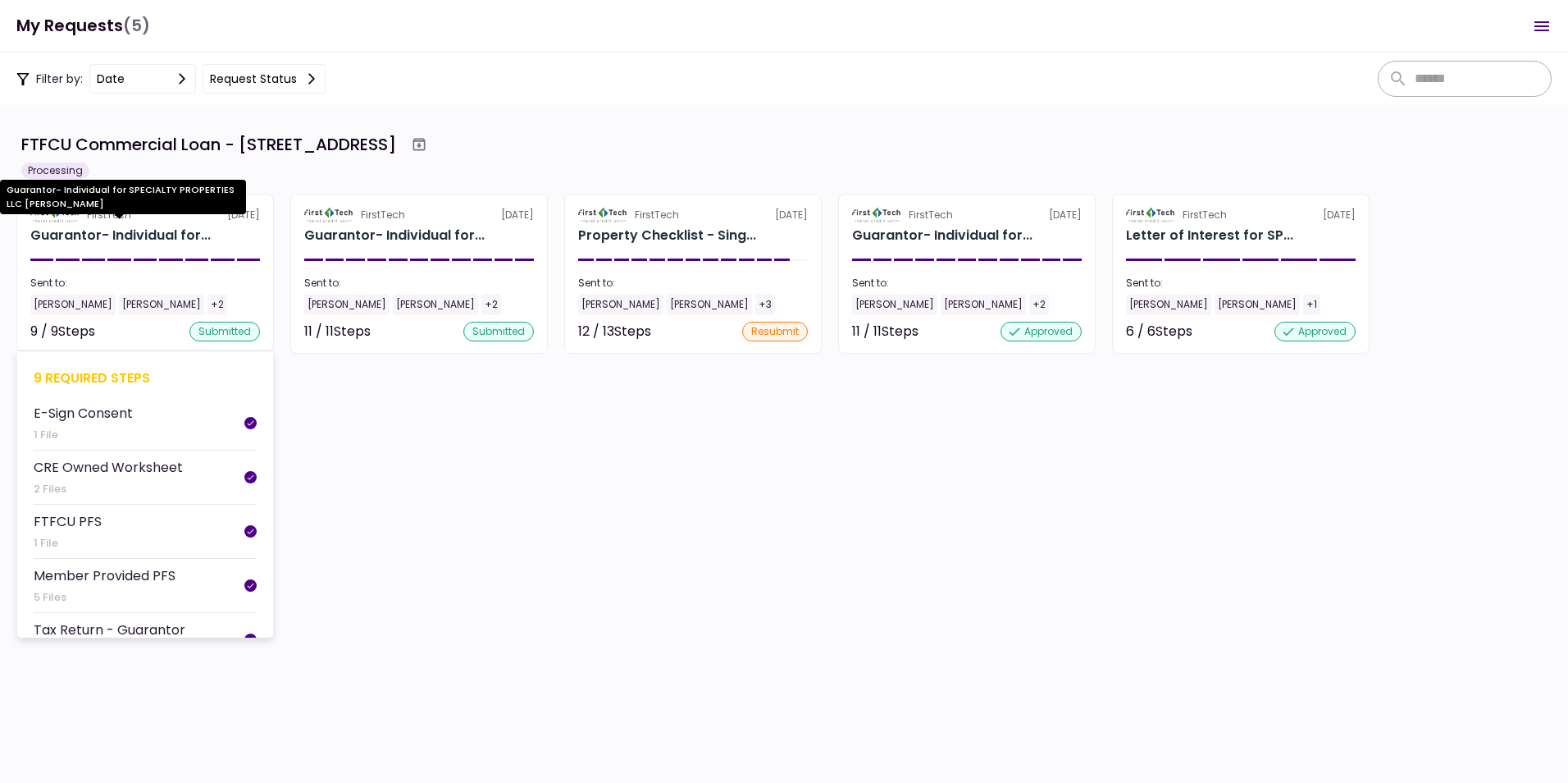
click at [56, 227] on div "Guarantor- Individual for..." at bounding box center [120, 235] width 180 height 20
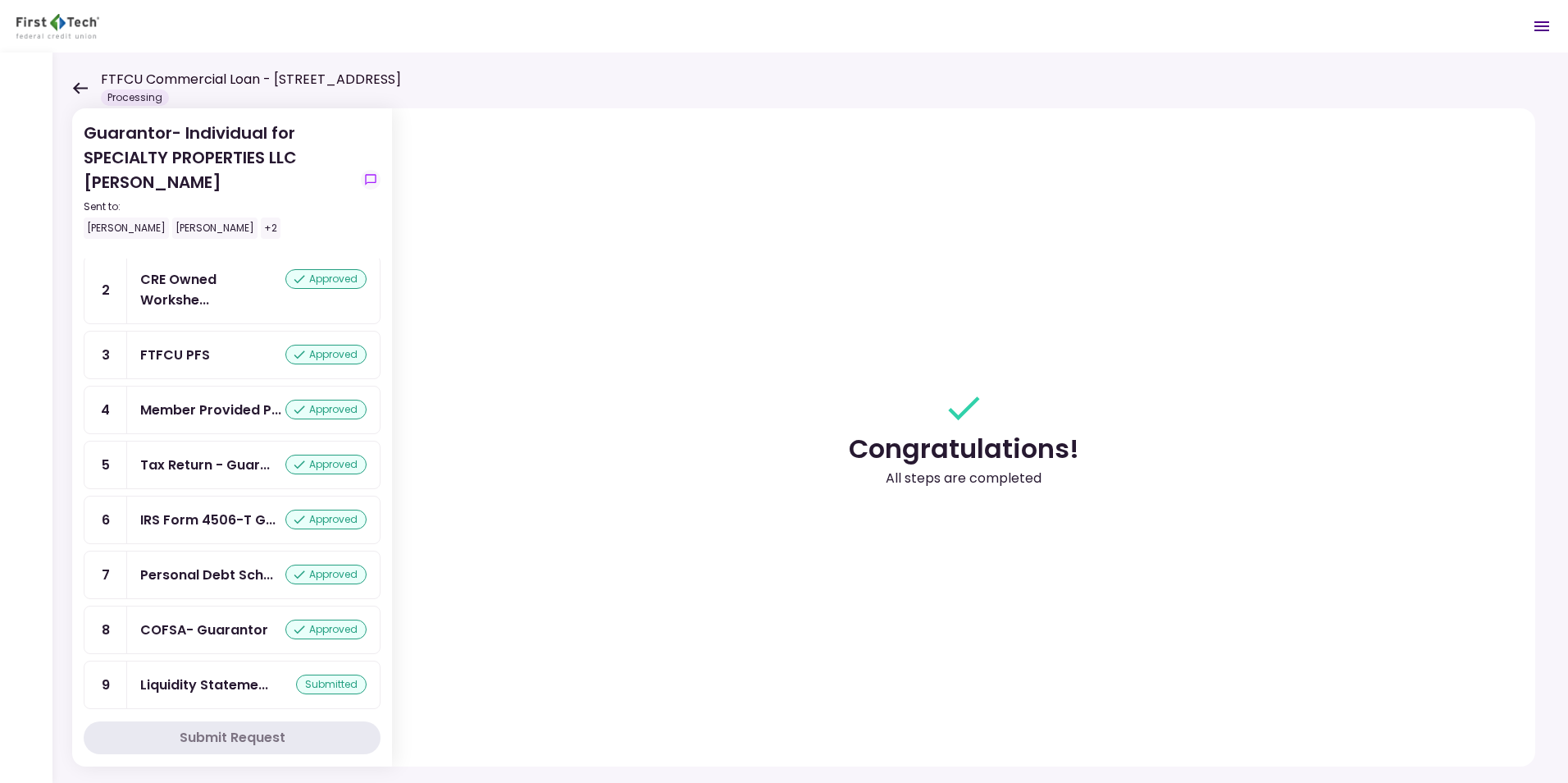
scroll to position [124, 0]
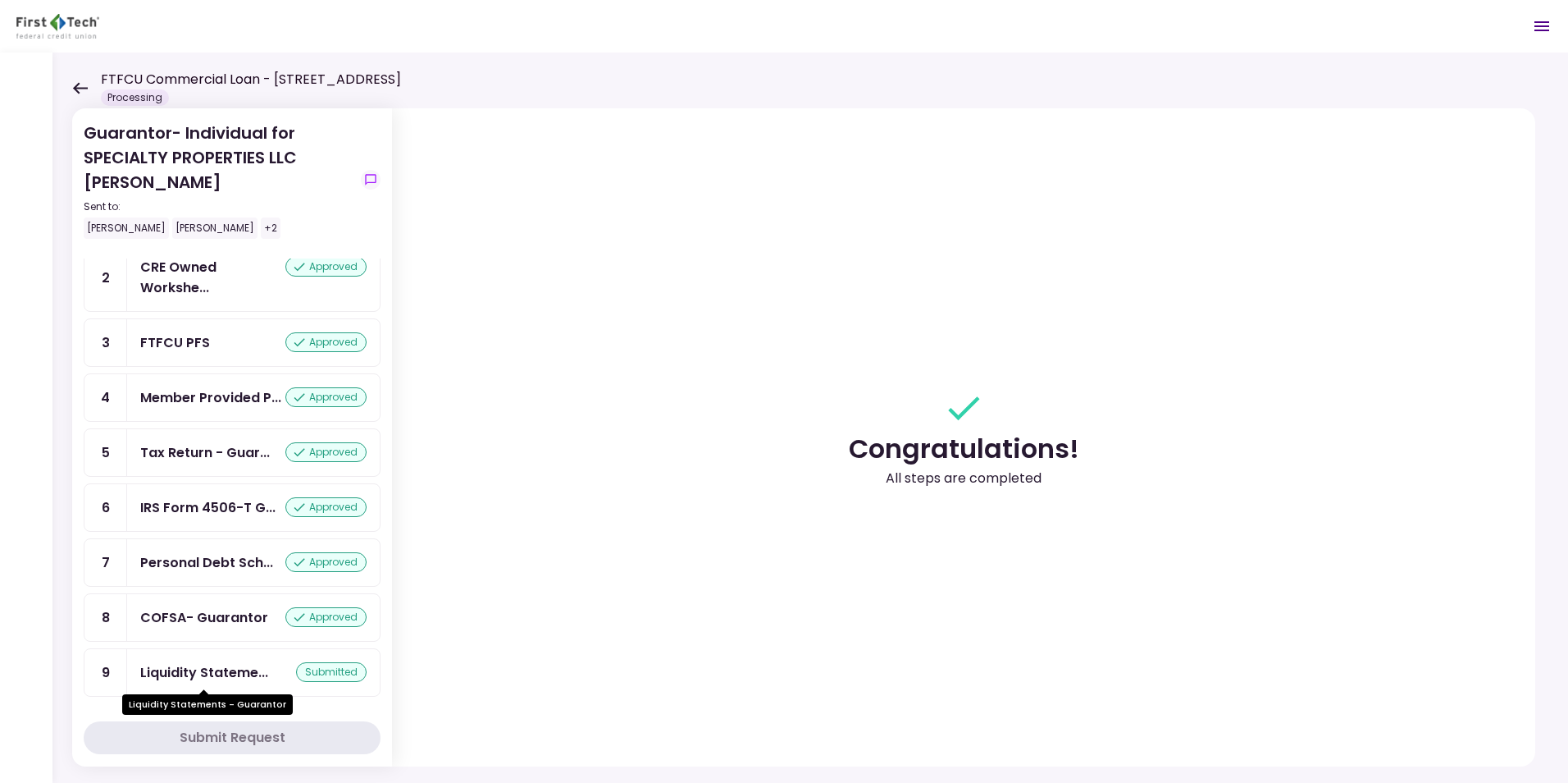
click at [202, 671] on div "Liquidity Stateme..." at bounding box center [204, 672] width 128 height 21
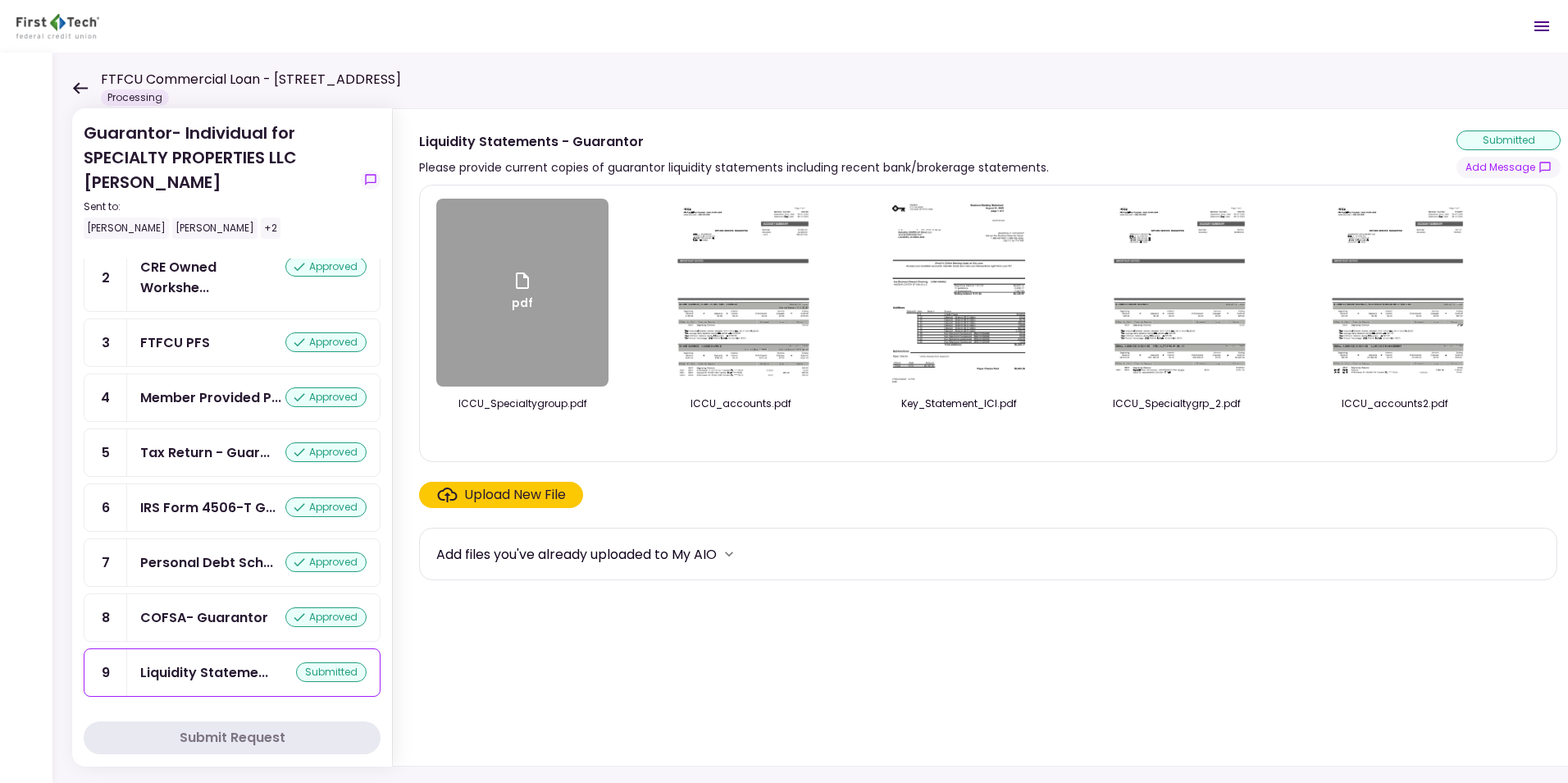
click at [732, 556] on icon "more" at bounding box center [728, 554] width 8 height 5
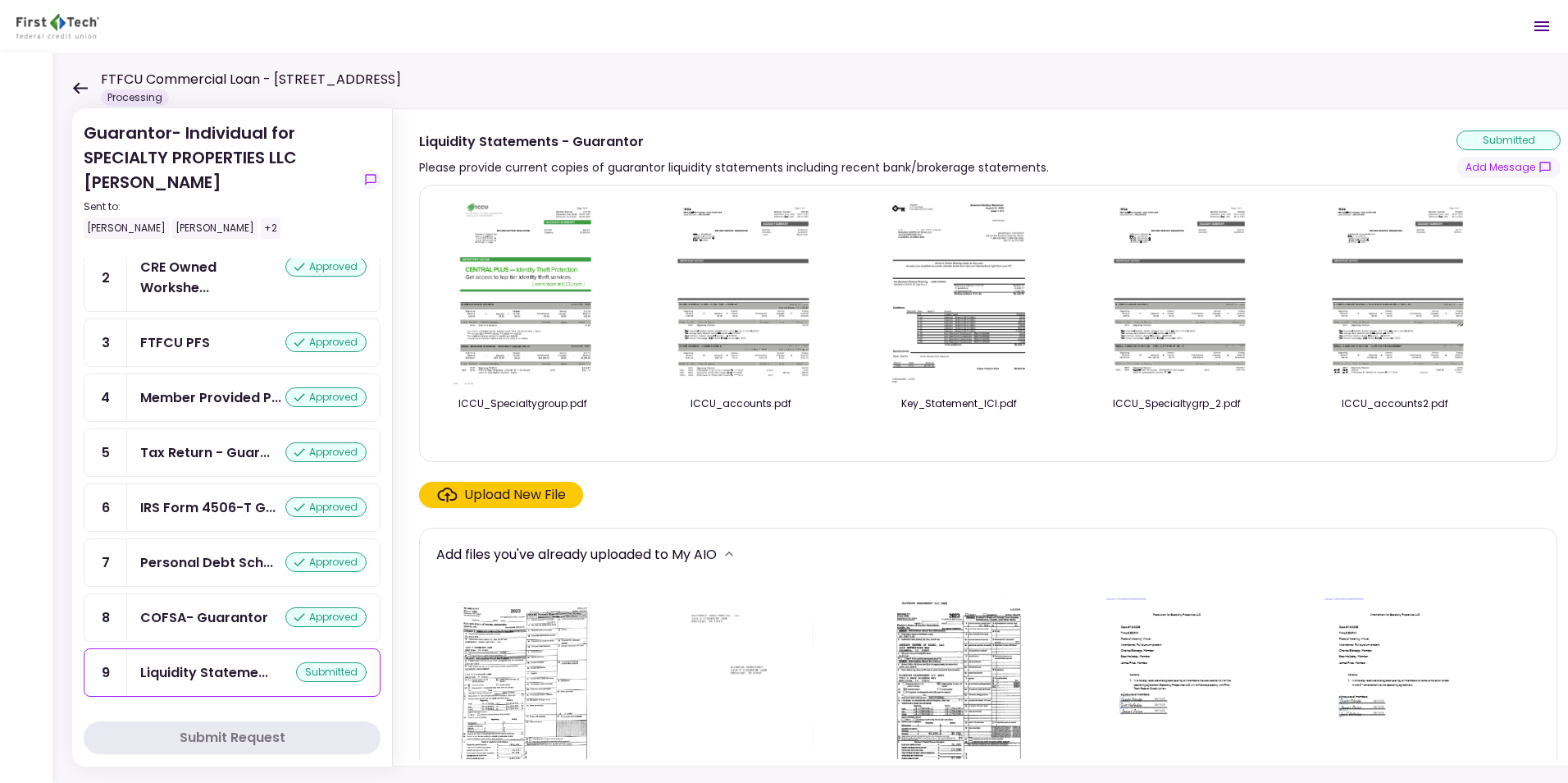
click at [489, 493] on div "Upload New File" at bounding box center [514, 494] width 101 height 20
click at [0, 0] on input "Upload New File" at bounding box center [0, 0] width 0 height 0
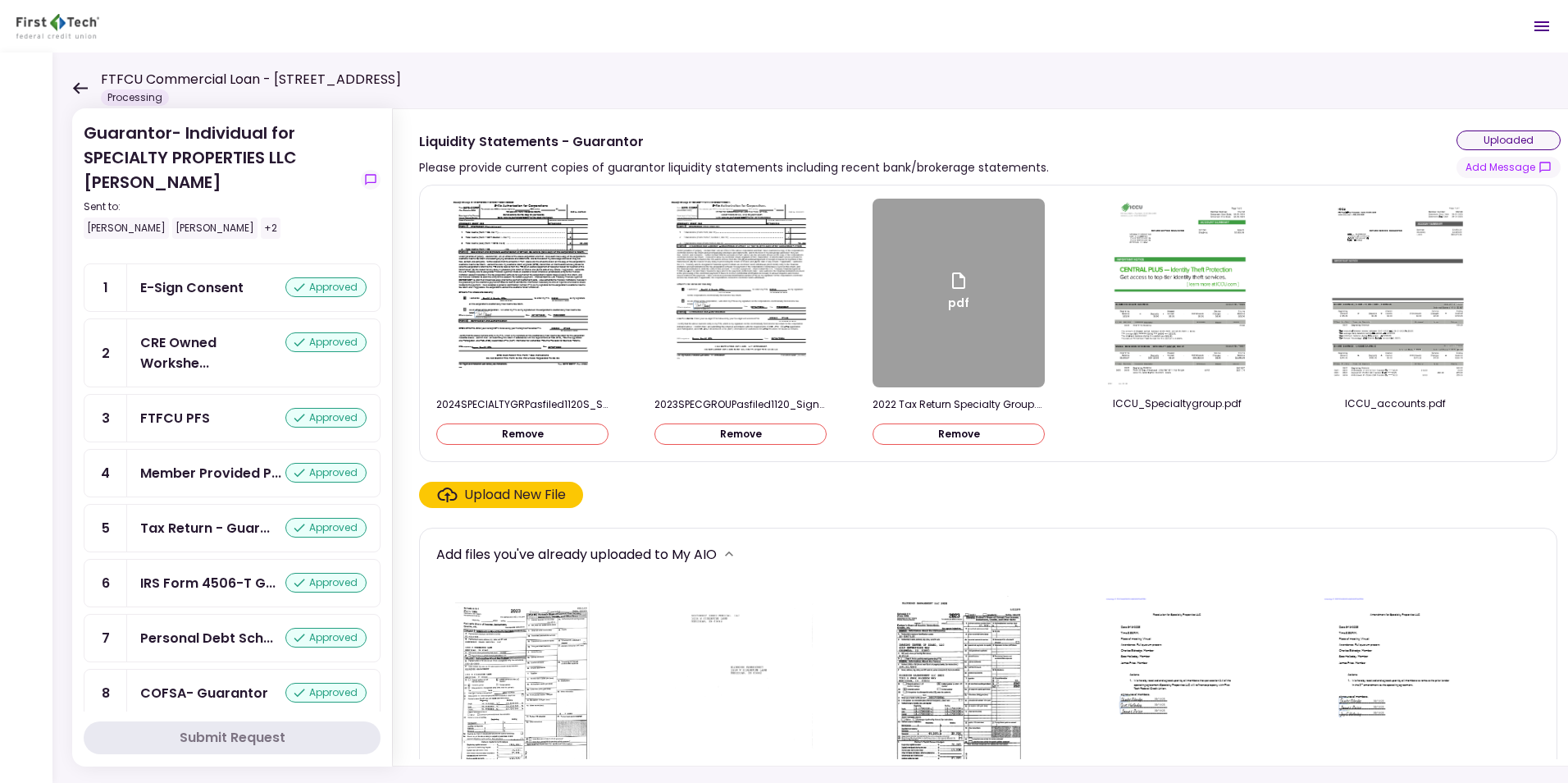
scroll to position [164, 0]
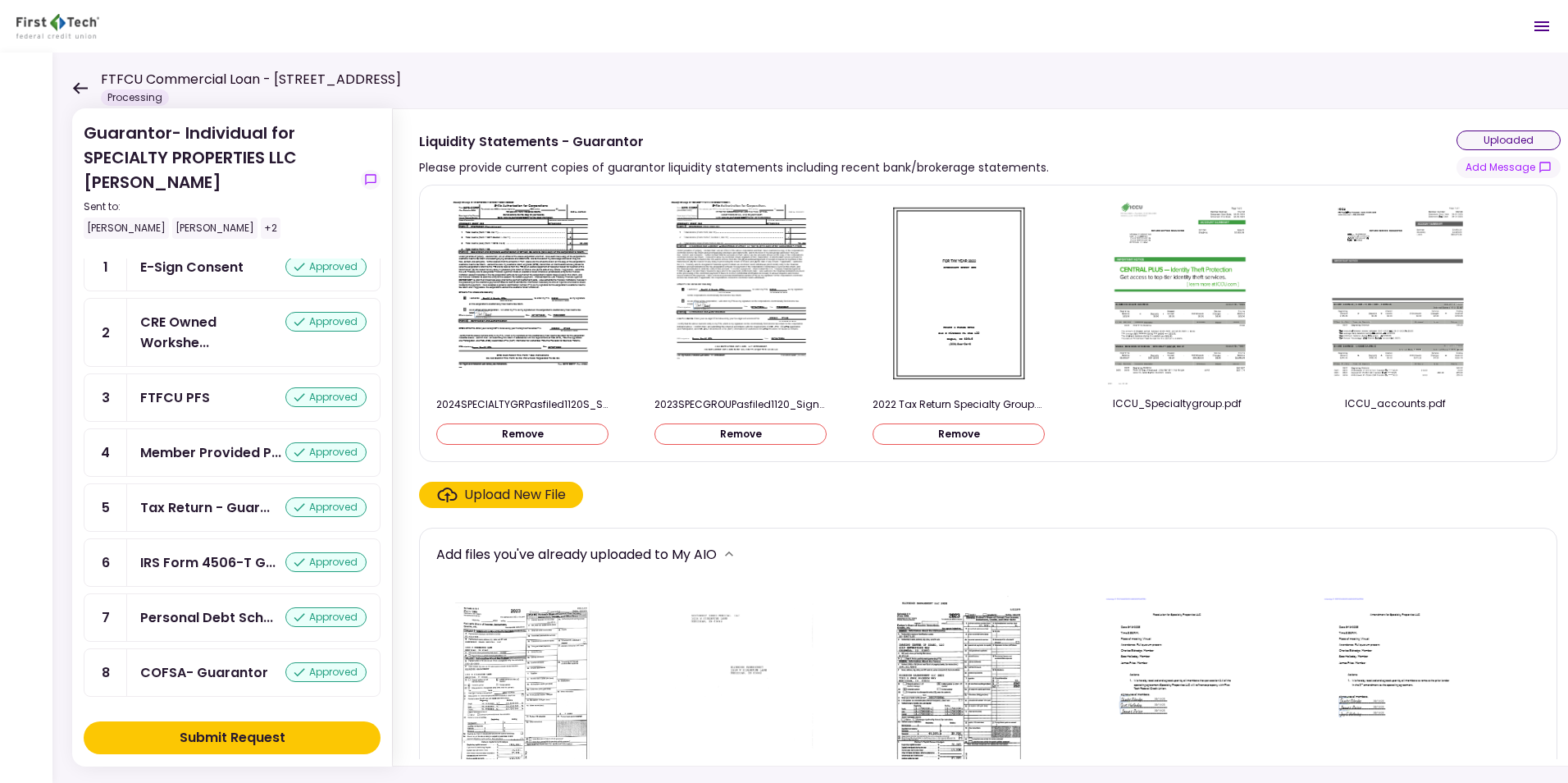
click at [219, 737] on div "Submit Request" at bounding box center [231, 738] width 105 height 20
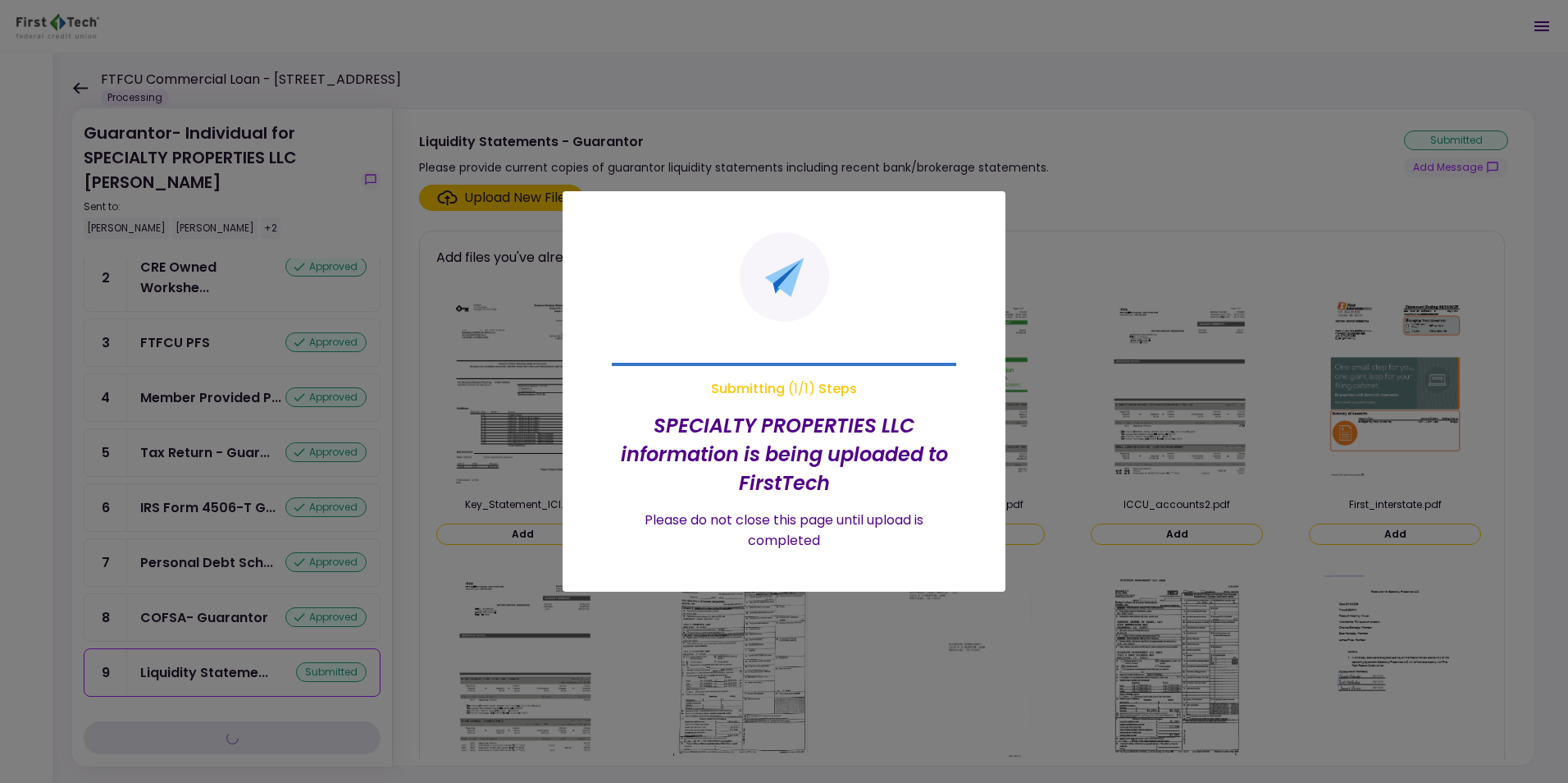
scroll to position [124, 0]
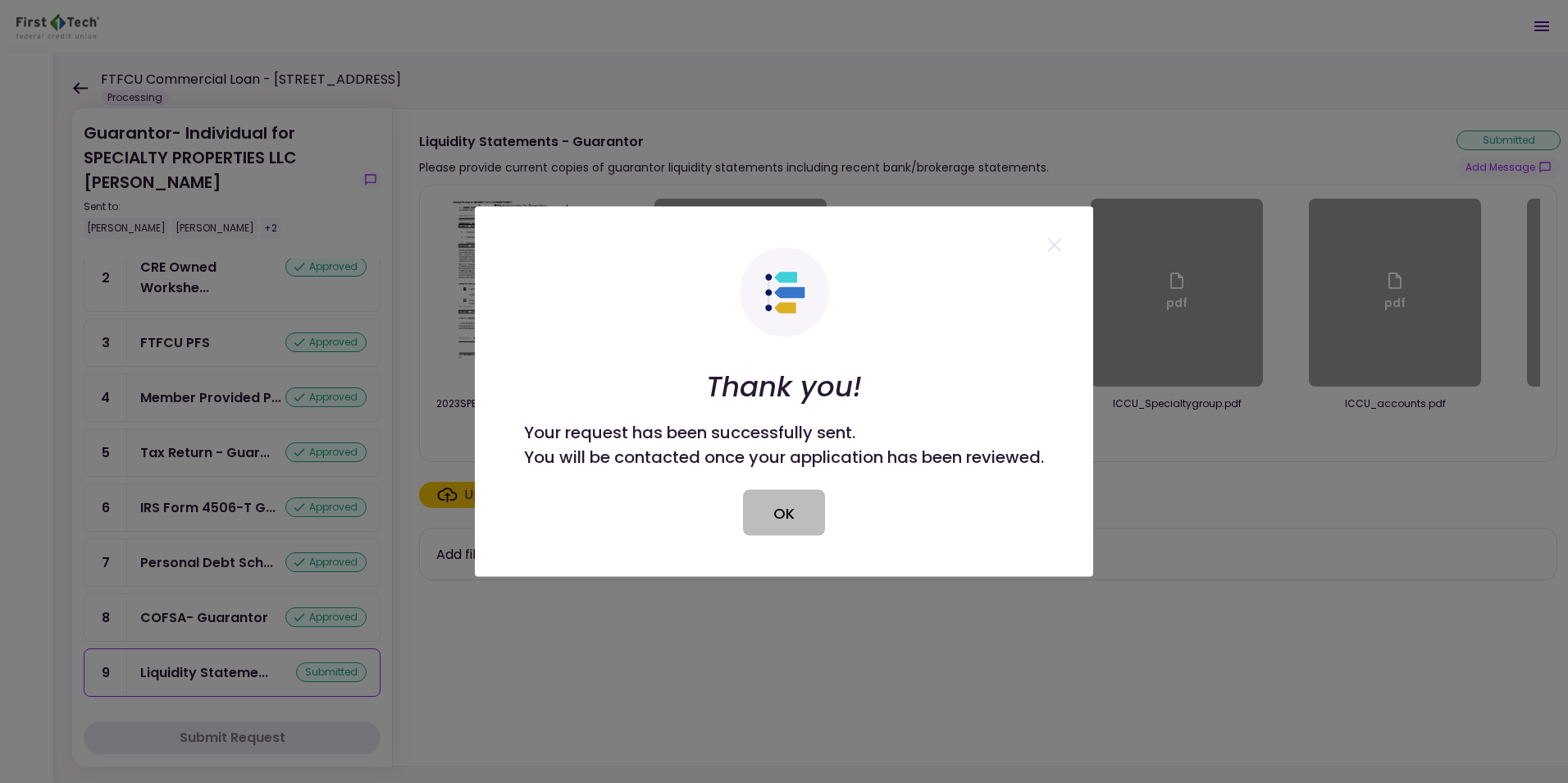
click at [784, 505] on button "OK" at bounding box center [784, 512] width 82 height 46
